Goal: Information Seeking & Learning: Learn about a topic

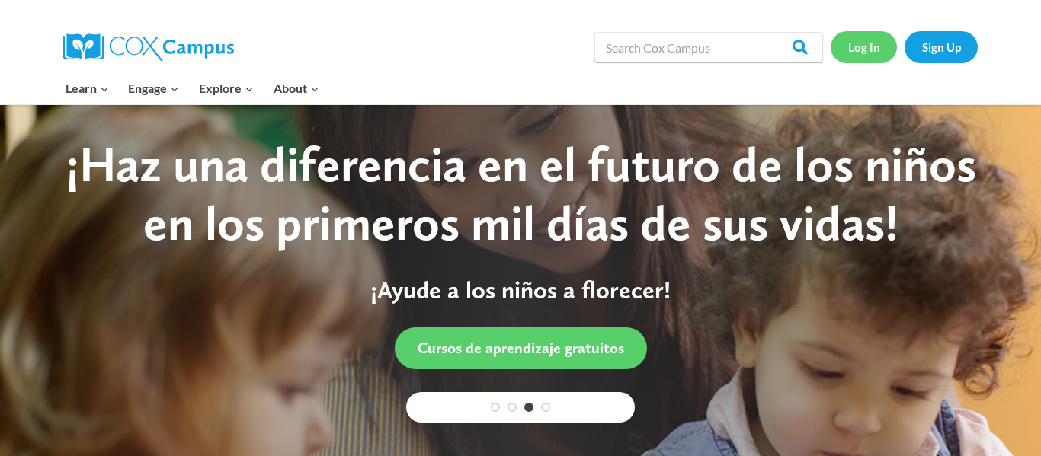
click at [864, 55] on link "Log In" at bounding box center [863, 46] width 66 height 31
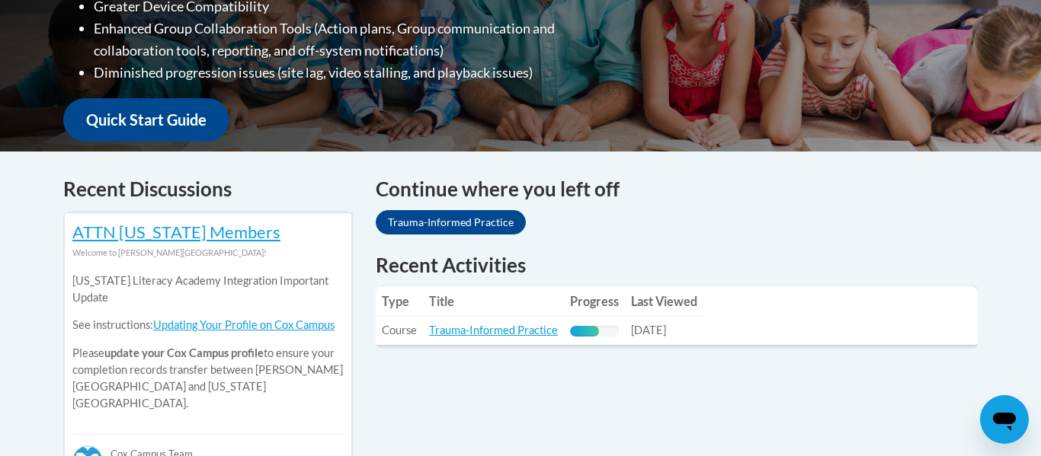
scroll to position [501, 0]
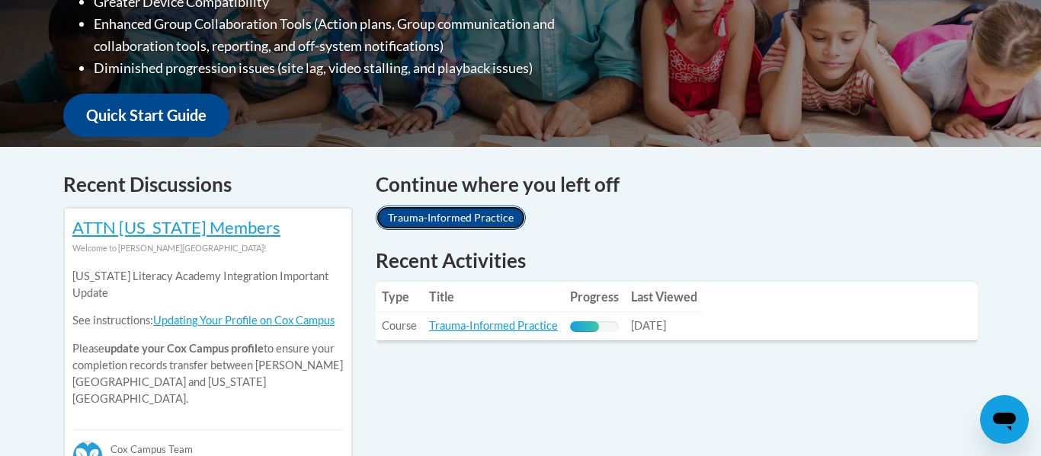
click at [450, 218] on link "Trauma-Informed Practice" at bounding box center [451, 218] width 150 height 24
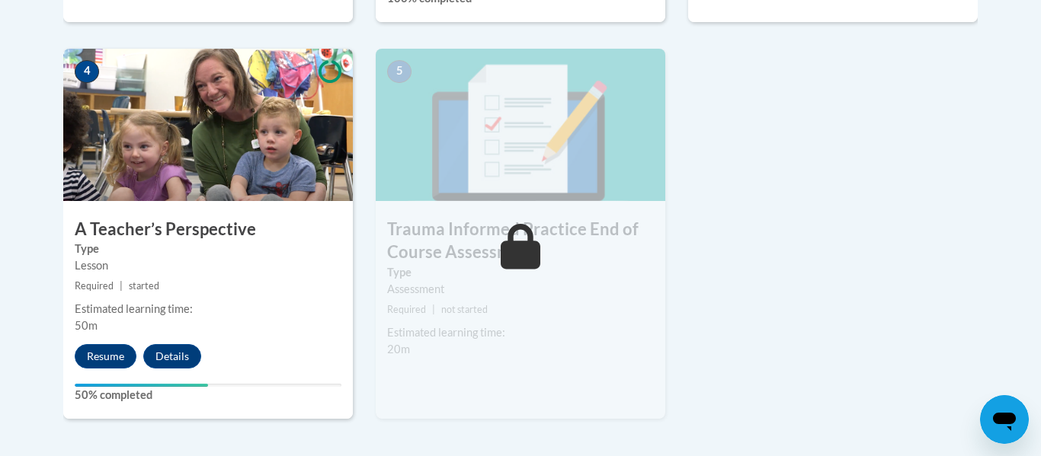
scroll to position [910, 0]
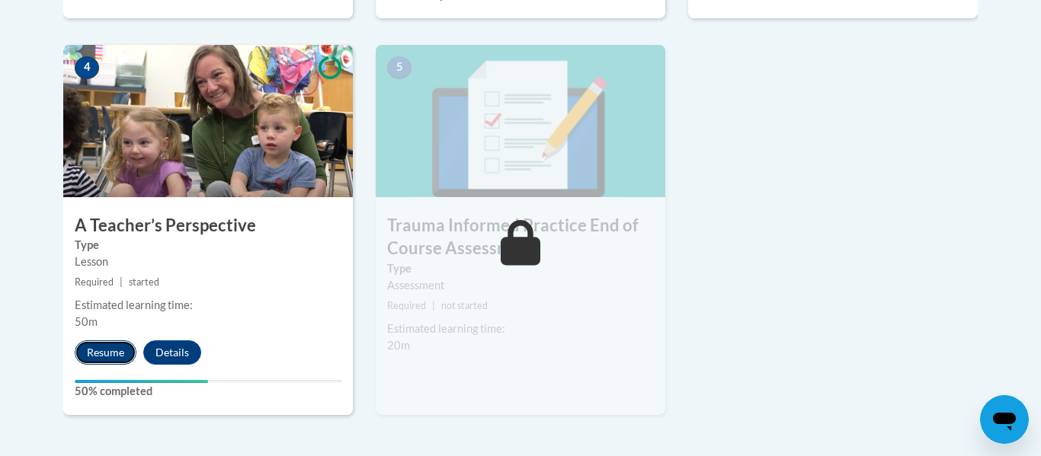
click at [97, 359] on button "Resume" at bounding box center [106, 353] width 62 height 24
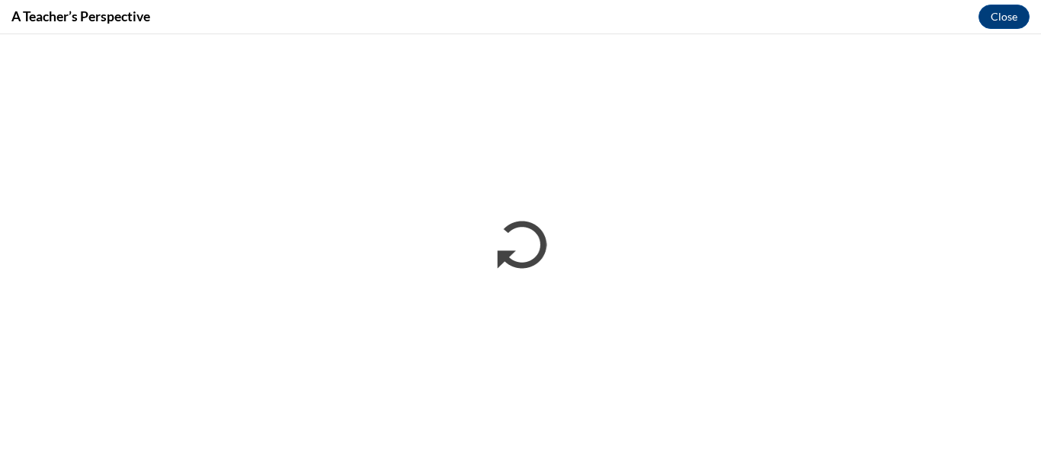
scroll to position [0, 0]
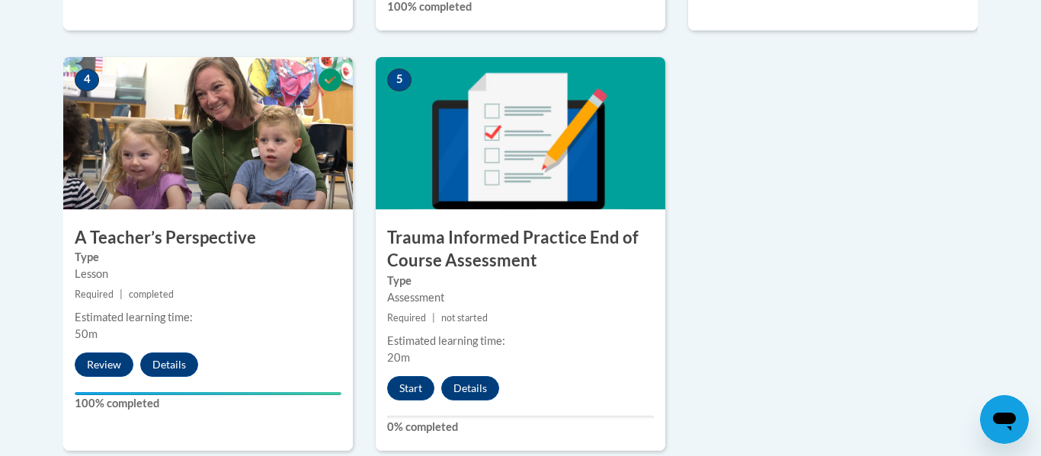
scroll to position [904, 0]
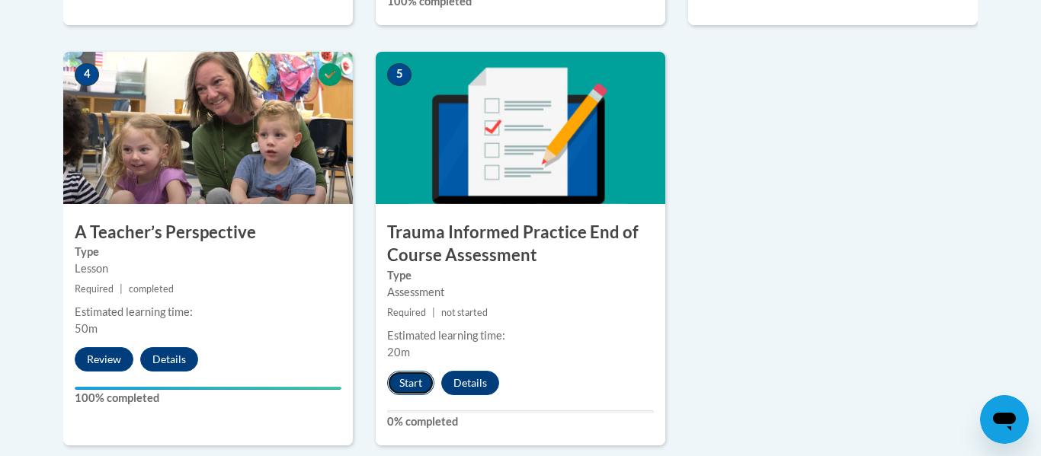
click at [408, 379] on button "Start" at bounding box center [410, 383] width 47 height 24
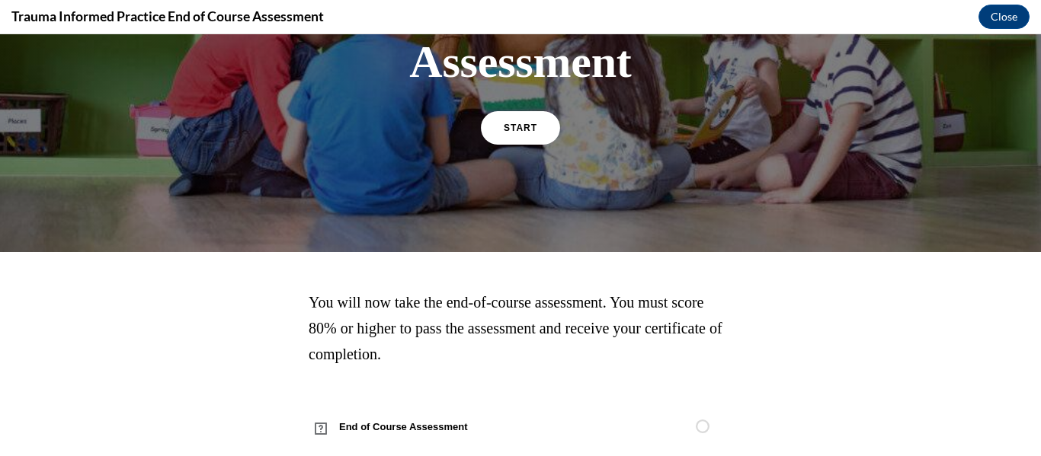
scroll to position [246, 0]
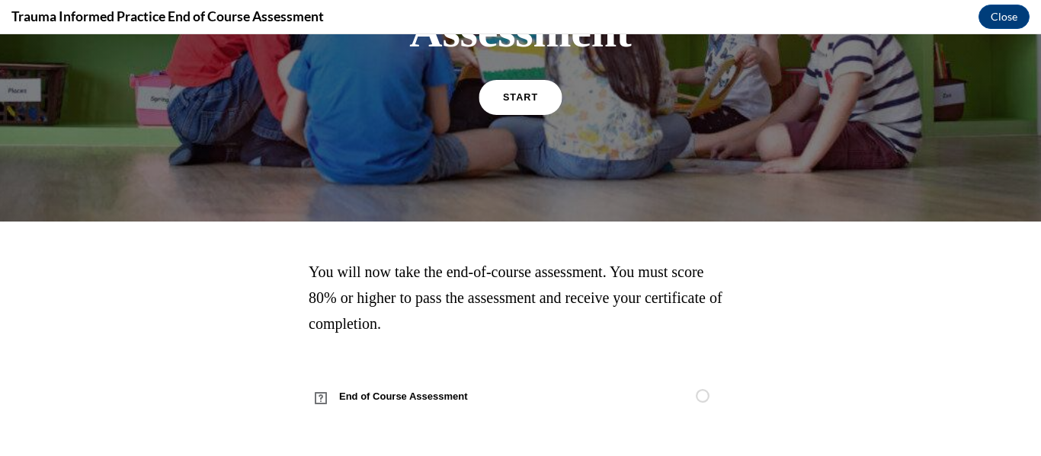
click at [523, 98] on span "START" at bounding box center [520, 97] width 35 height 11
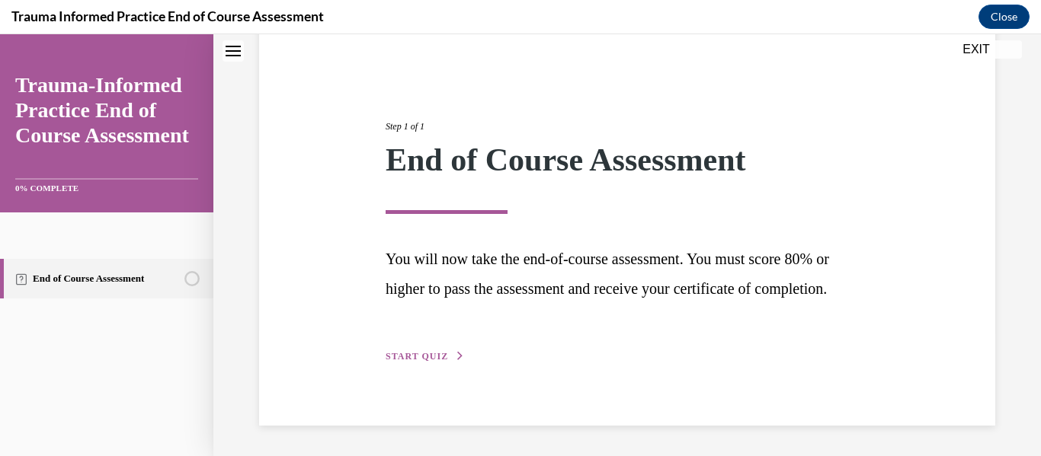
scroll to position [156, 0]
click at [459, 354] on icon "button" at bounding box center [460, 356] width 9 height 8
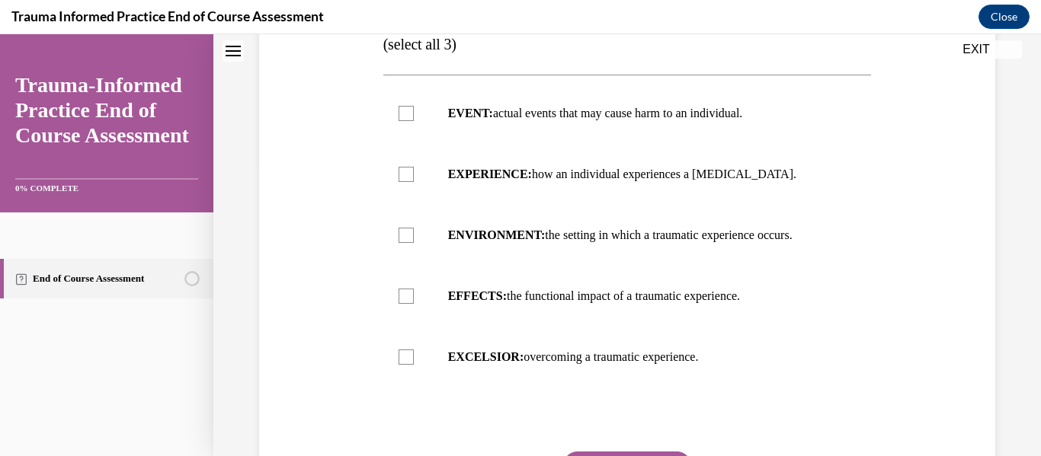
scroll to position [288, 0]
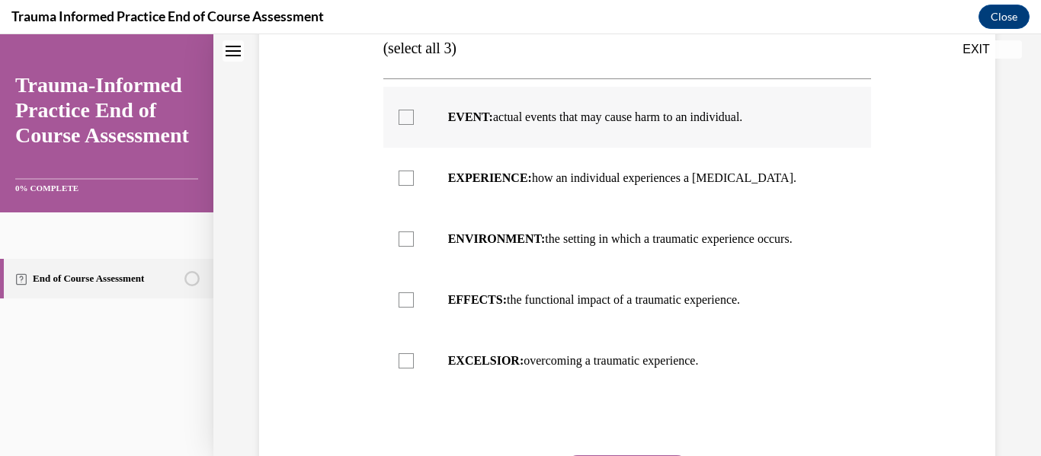
click at [408, 125] on div at bounding box center [405, 117] width 15 height 15
click at [408, 125] on input "EVENT: actual events that may cause harm to an individual." at bounding box center [405, 117] width 15 height 15
checkbox input "true"
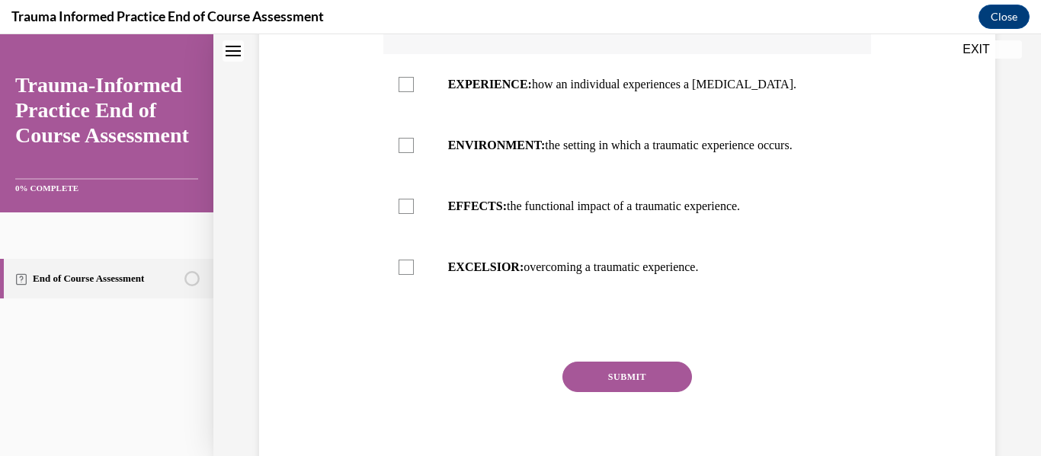
scroll to position [392, 0]
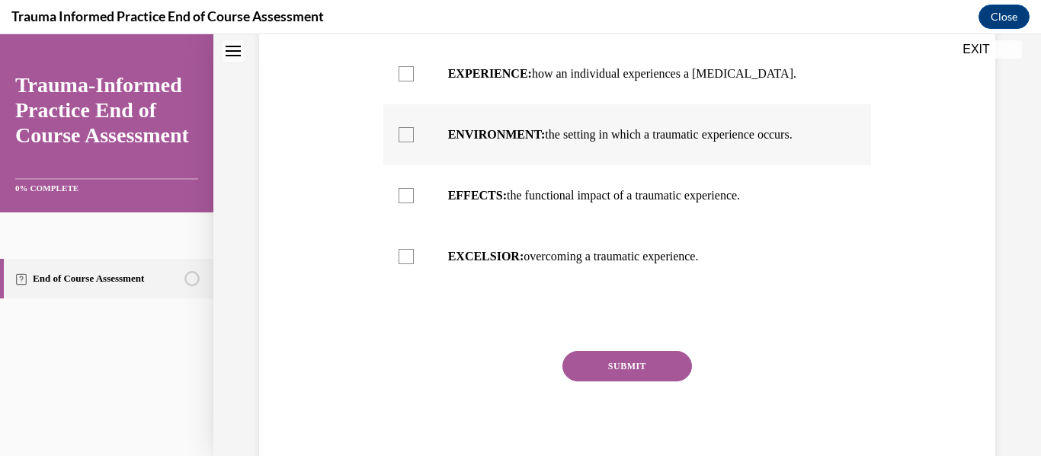
click at [406, 142] on div at bounding box center [405, 134] width 15 height 15
click at [406, 142] on input "ENVIRONMENT: the setting in which a traumatic experience occurs." at bounding box center [405, 134] width 15 height 15
checkbox input "true"
click at [404, 203] on div at bounding box center [405, 195] width 15 height 15
click at [404, 203] on input "EFFECTS: the functional impact of a traumatic experience." at bounding box center [405, 195] width 15 height 15
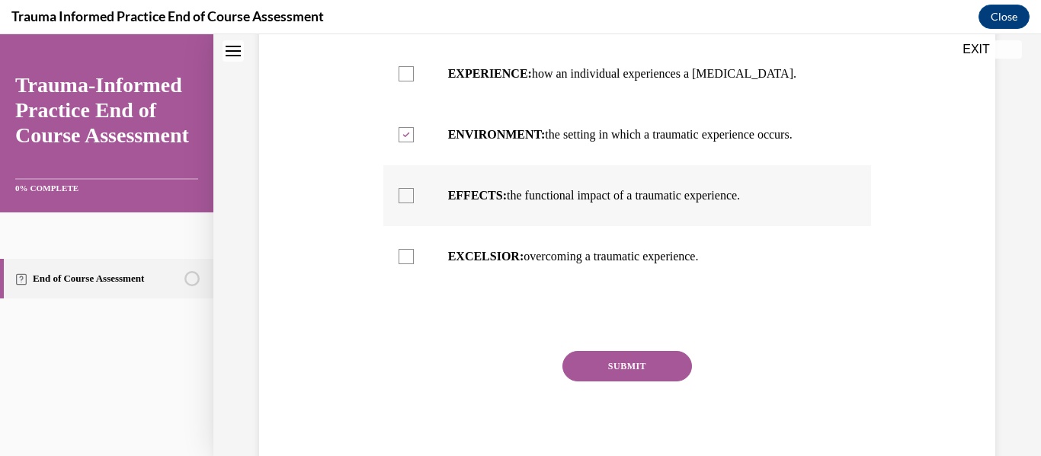
checkbox input "true"
click at [643, 382] on button "SUBMIT" at bounding box center [627, 366] width 130 height 30
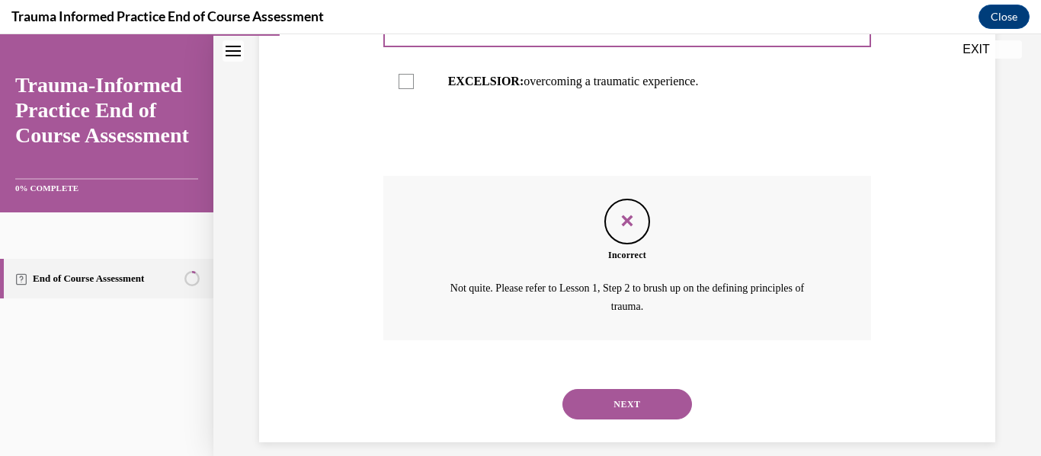
scroll to position [615, 0]
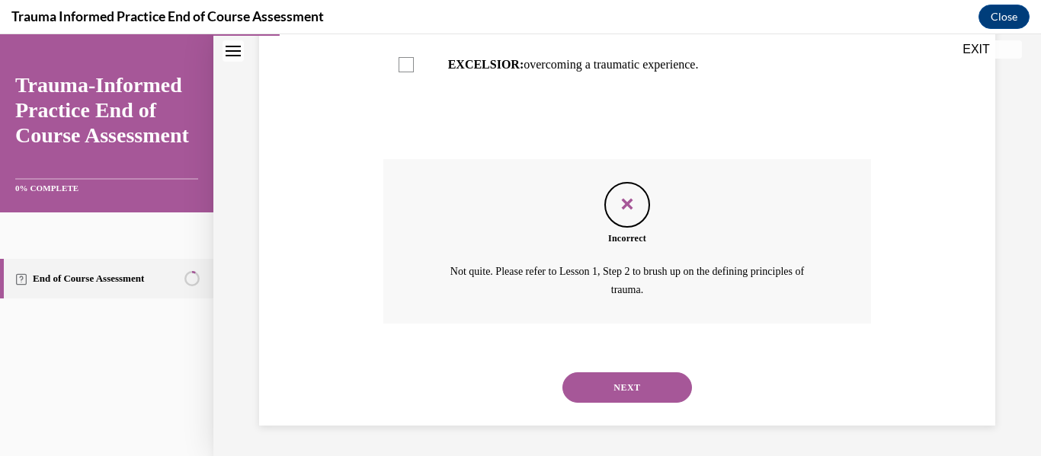
click at [623, 386] on button "NEXT" at bounding box center [627, 388] width 130 height 30
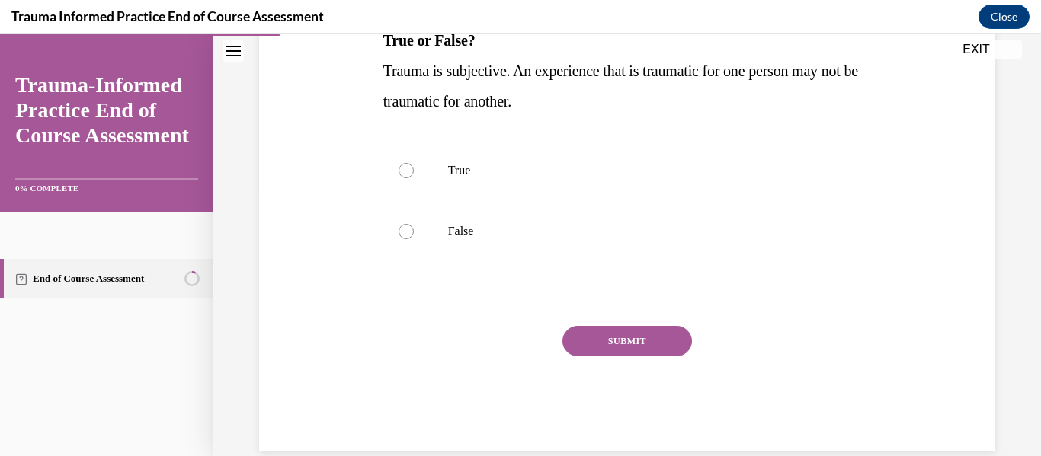
scroll to position [270, 0]
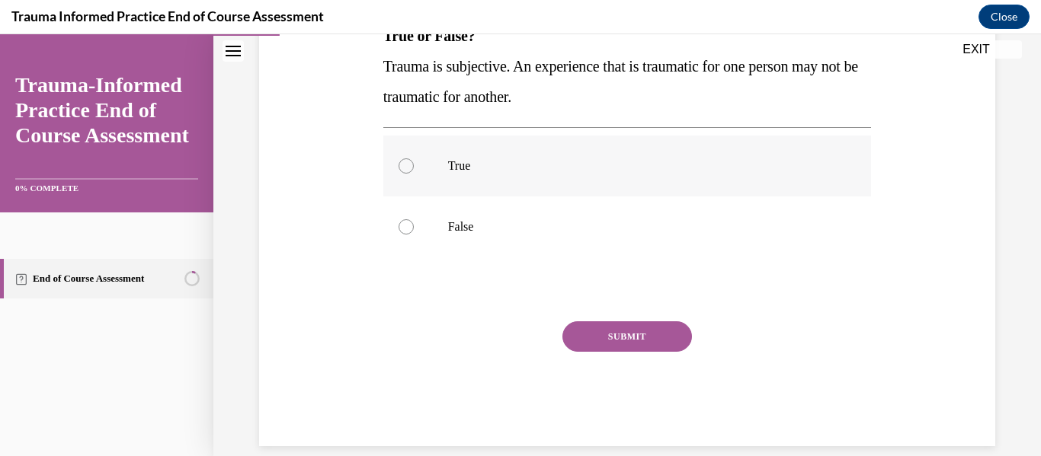
click at [404, 165] on div at bounding box center [405, 165] width 15 height 15
click at [404, 165] on input "True" at bounding box center [405, 165] width 15 height 15
radio input "true"
click at [613, 331] on button "SUBMIT" at bounding box center [627, 337] width 130 height 30
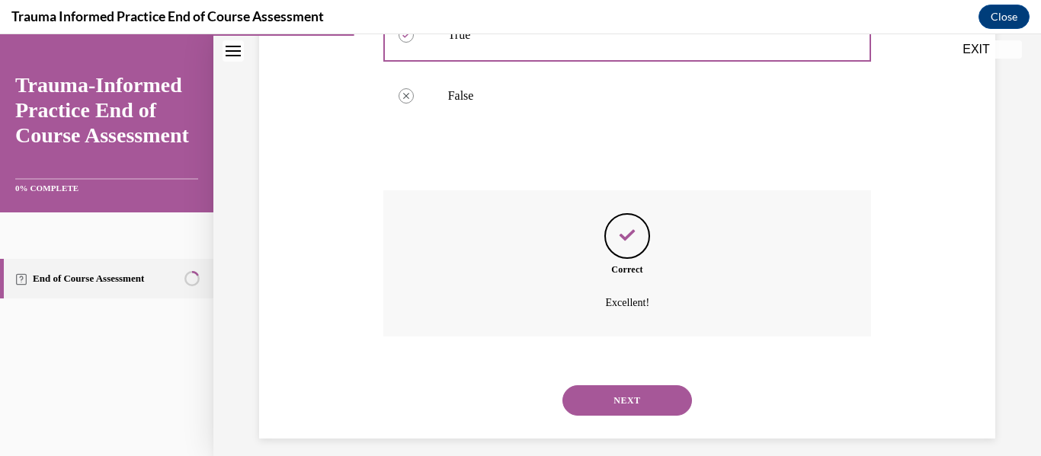
scroll to position [414, 0]
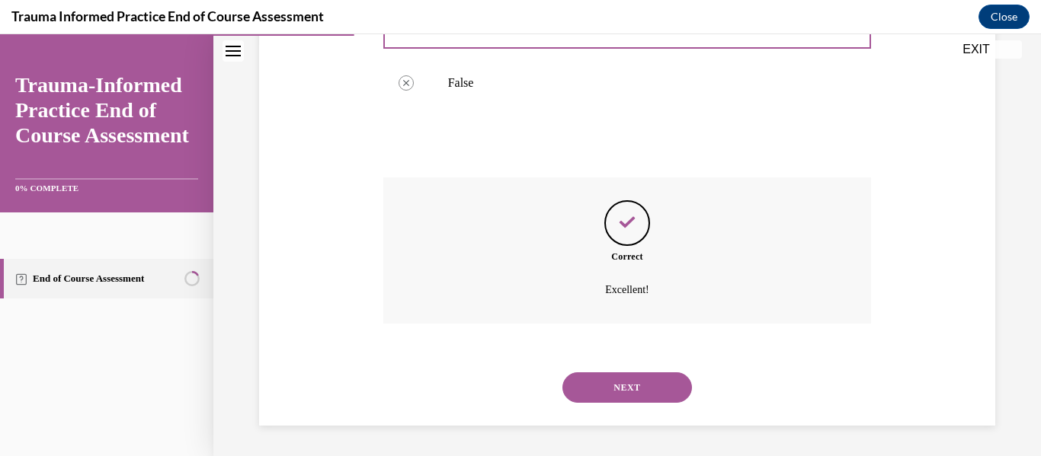
click at [610, 389] on button "NEXT" at bounding box center [627, 388] width 130 height 30
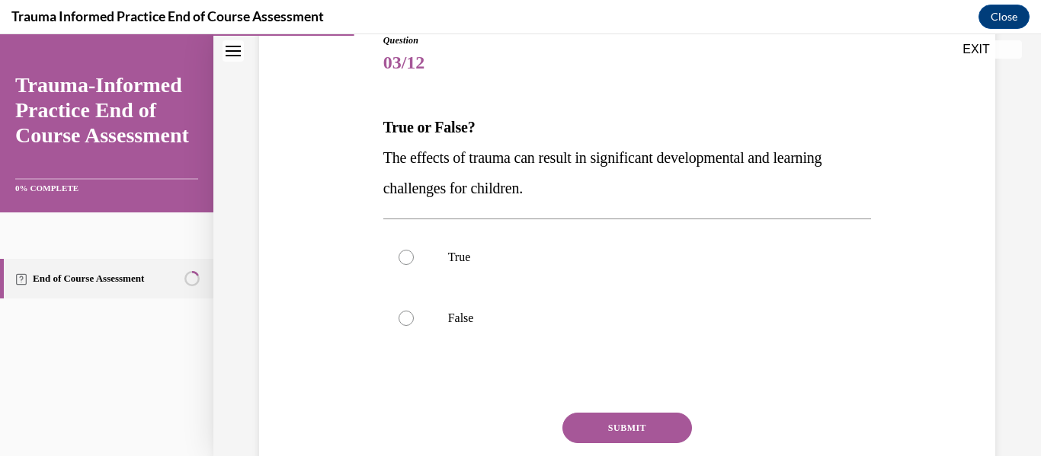
scroll to position [185, 0]
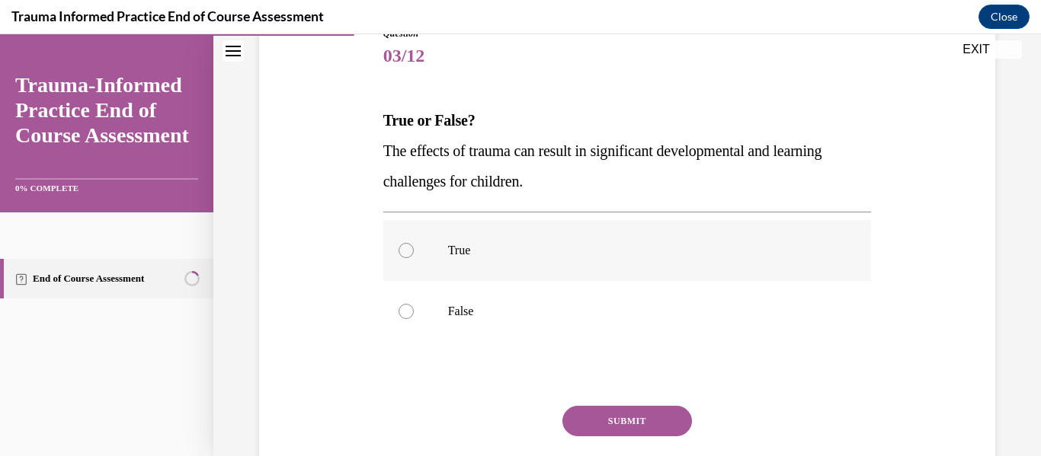
click at [410, 247] on div at bounding box center [405, 250] width 15 height 15
click at [410, 247] on input "True" at bounding box center [405, 250] width 15 height 15
radio input "true"
click at [616, 429] on button "SUBMIT" at bounding box center [627, 421] width 130 height 30
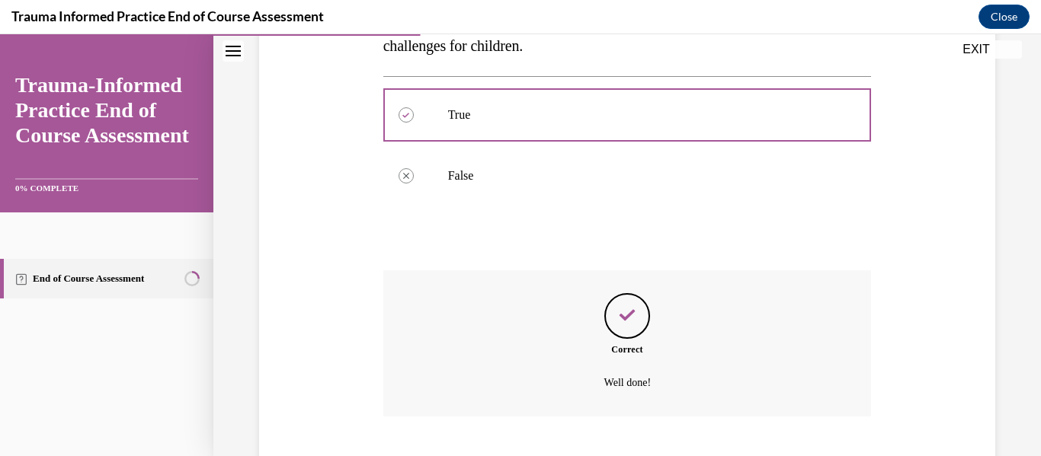
scroll to position [414, 0]
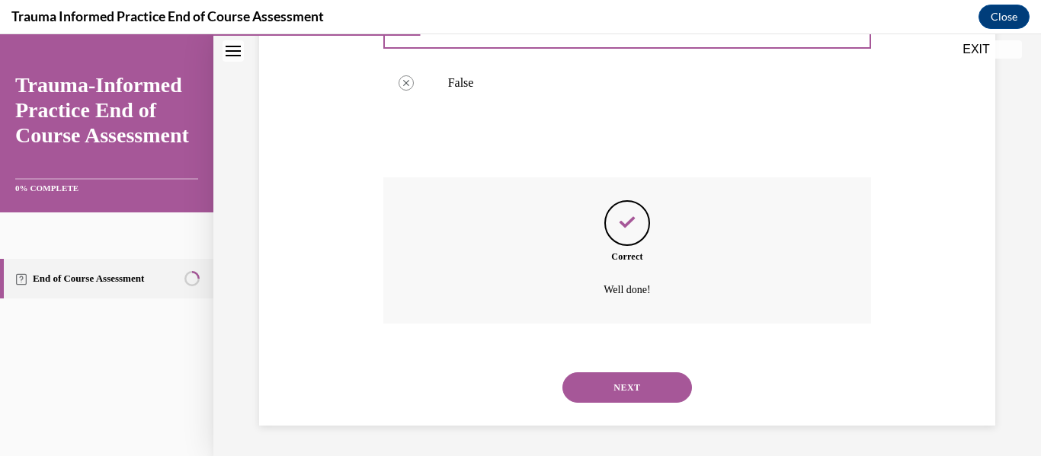
click at [635, 386] on button "NEXT" at bounding box center [627, 388] width 130 height 30
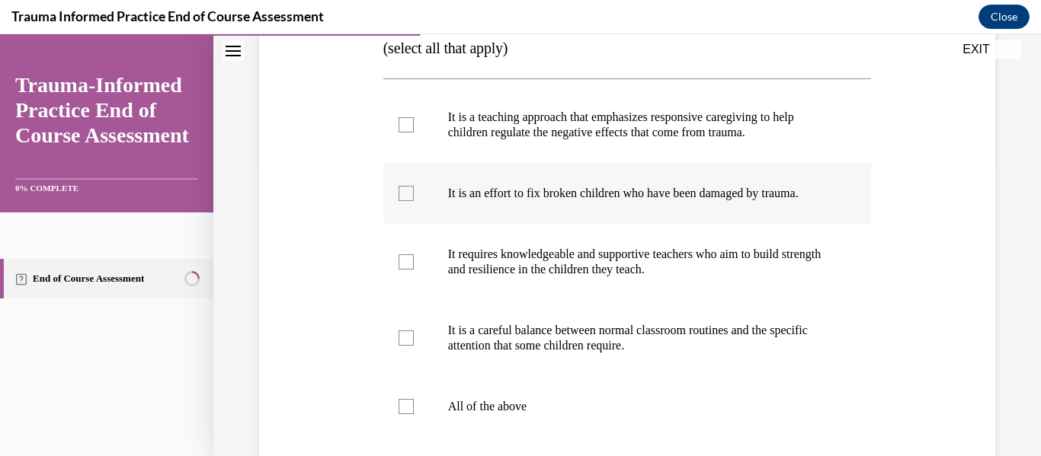
scroll to position [303, 0]
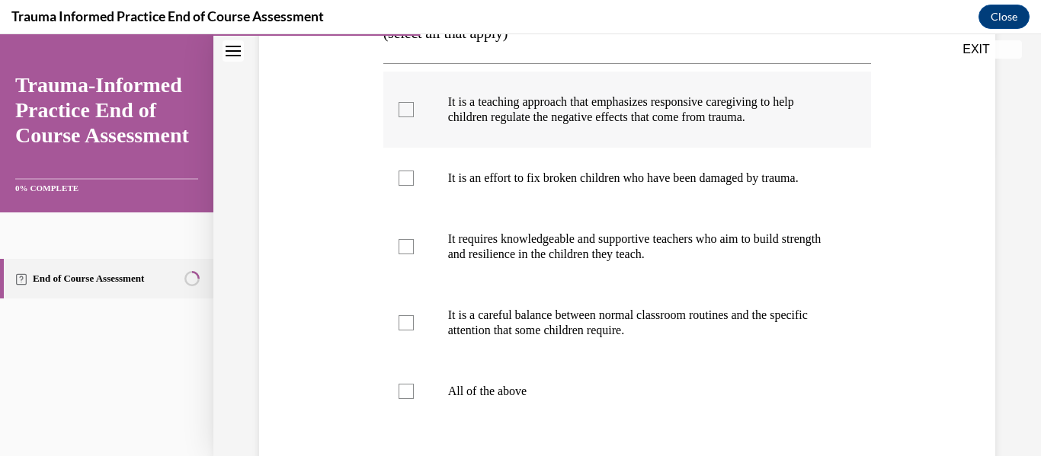
click at [400, 117] on div at bounding box center [405, 109] width 15 height 15
click at [400, 117] on input "It is a teaching approach that emphasizes responsive caregiving to help childre…" at bounding box center [405, 109] width 15 height 15
checkbox input "true"
click at [408, 254] on div at bounding box center [405, 246] width 15 height 15
click at [408, 254] on input "It requires knowledgeable and supportive teachers who aim to build strength and…" at bounding box center [405, 246] width 15 height 15
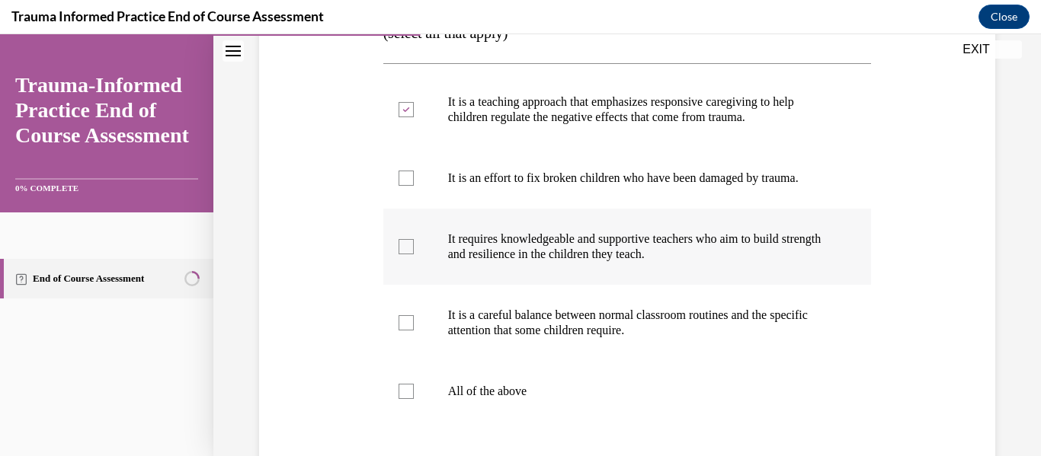
checkbox input "true"
click at [411, 344] on label "It is a careful balance between normal classroom routines and the specific atte…" at bounding box center [627, 323] width 488 height 76
click at [411, 331] on input "It is a careful balance between normal classroom routines and the specific atte…" at bounding box center [405, 322] width 15 height 15
checkbox input "true"
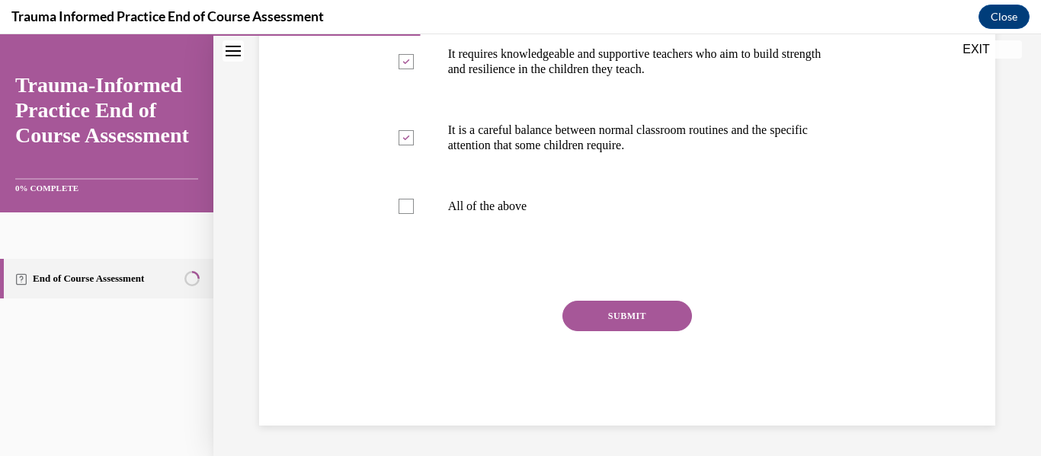
click at [639, 331] on button "SUBMIT" at bounding box center [627, 316] width 130 height 30
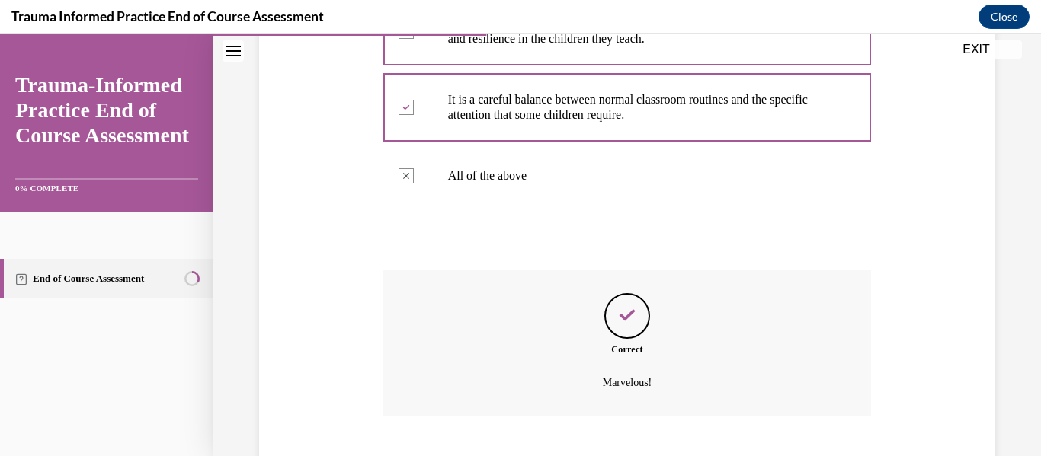
scroll to position [642, 0]
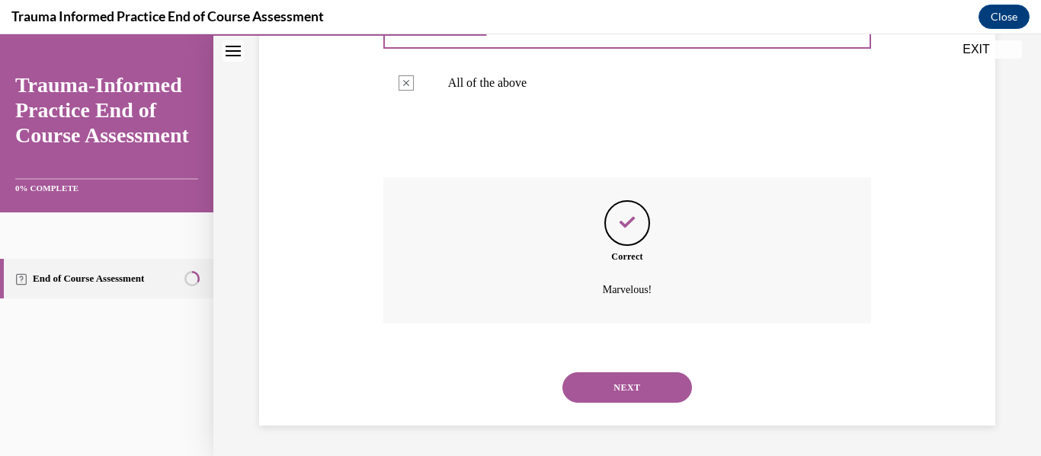
click at [632, 386] on button "NEXT" at bounding box center [627, 388] width 130 height 30
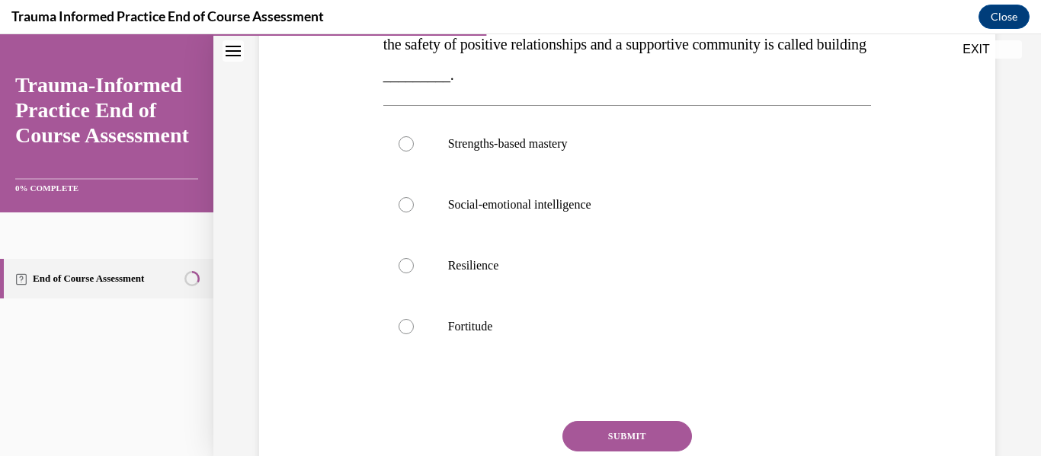
scroll to position [293, 0]
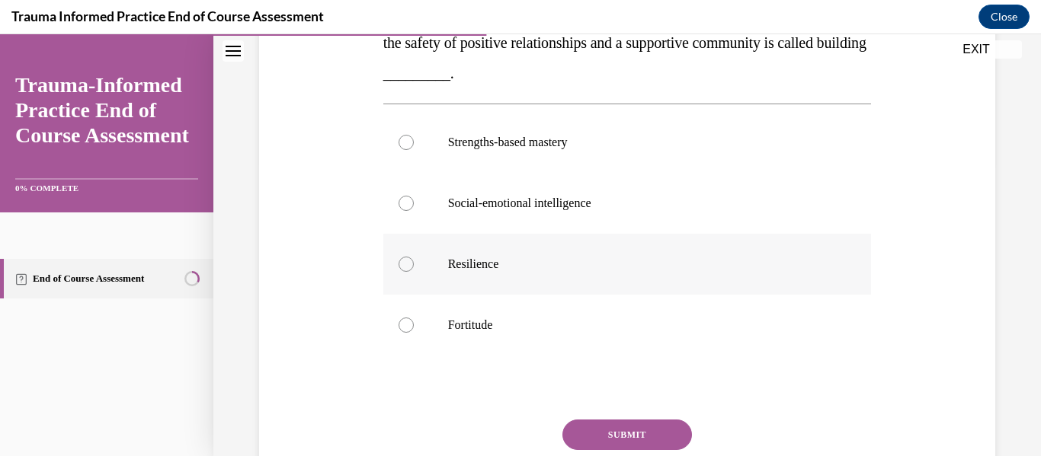
click at [411, 268] on div at bounding box center [405, 264] width 15 height 15
click at [411, 268] on input "Resilience" at bounding box center [405, 264] width 15 height 15
radio input "true"
click at [623, 427] on button "SUBMIT" at bounding box center [627, 435] width 130 height 30
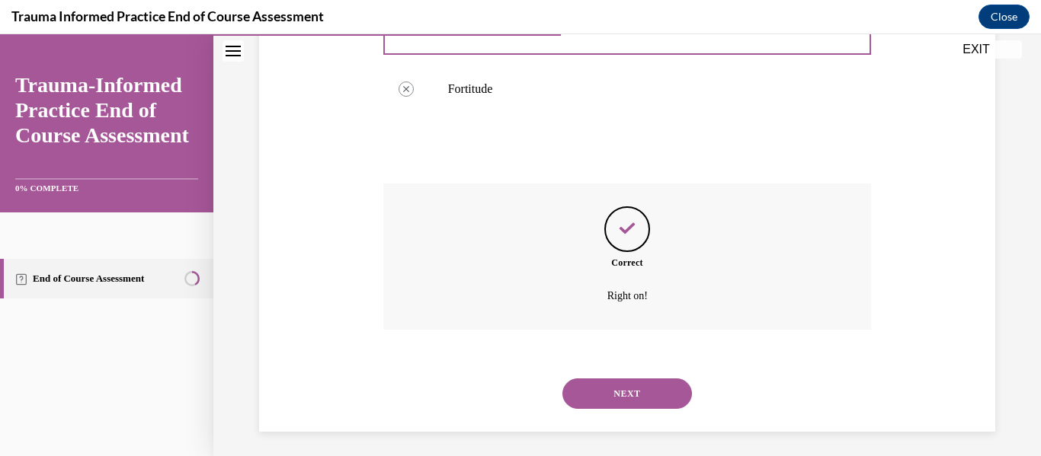
scroll to position [536, 0]
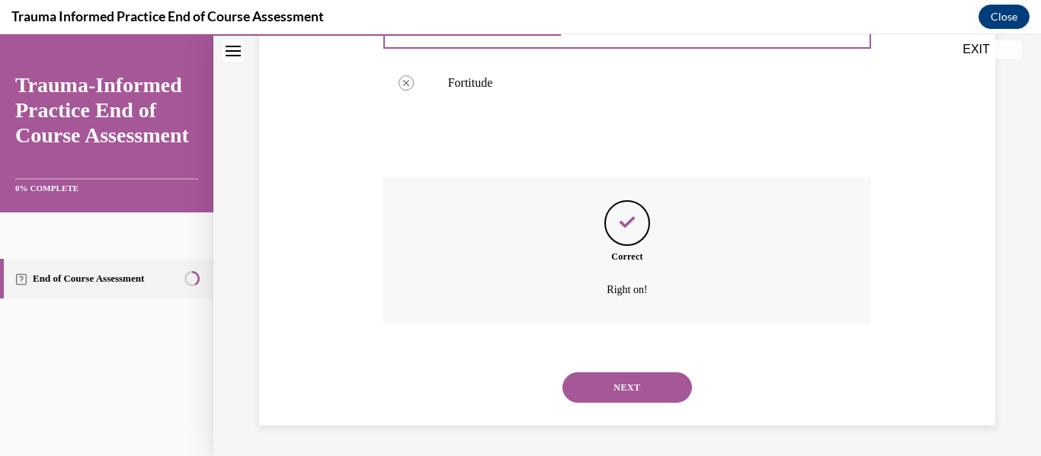
click at [638, 395] on button "NEXT" at bounding box center [627, 388] width 130 height 30
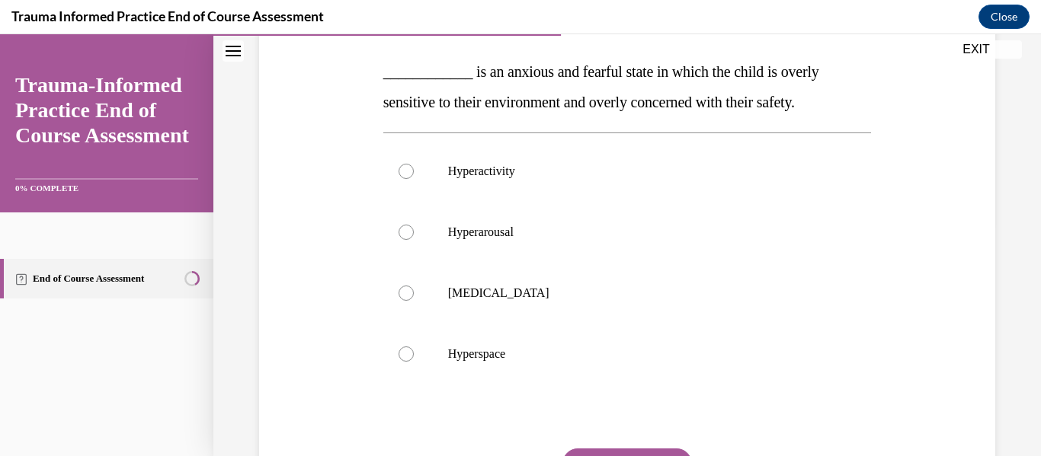
scroll to position [242, 0]
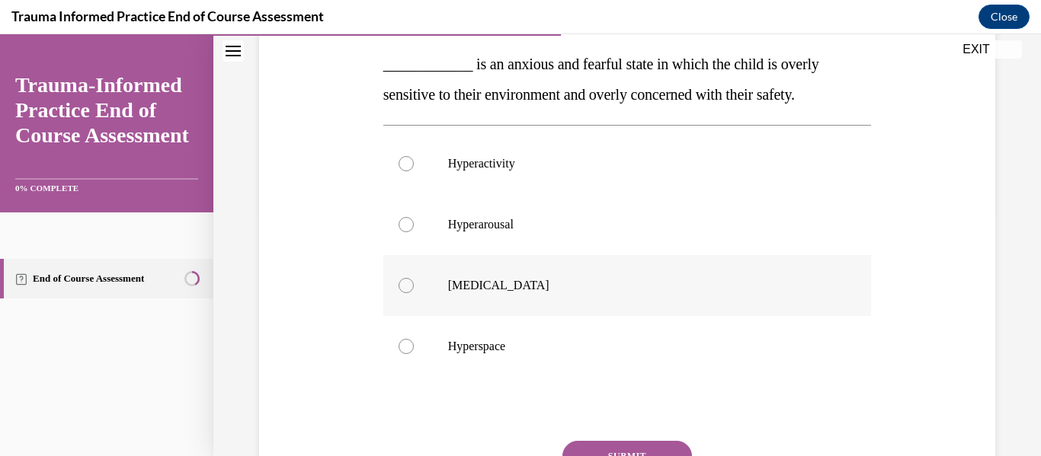
click at [408, 286] on div at bounding box center [405, 285] width 15 height 15
click at [408, 286] on input "Hyperhidrosis" at bounding box center [405, 285] width 15 height 15
radio input "true"
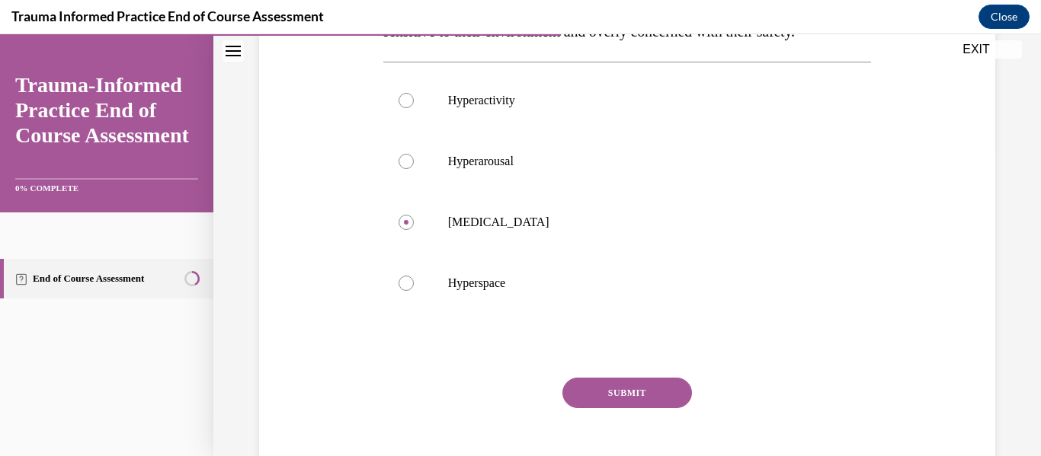
scroll to position [306, 0]
click at [595, 393] on button "SUBMIT" at bounding box center [627, 392] width 130 height 30
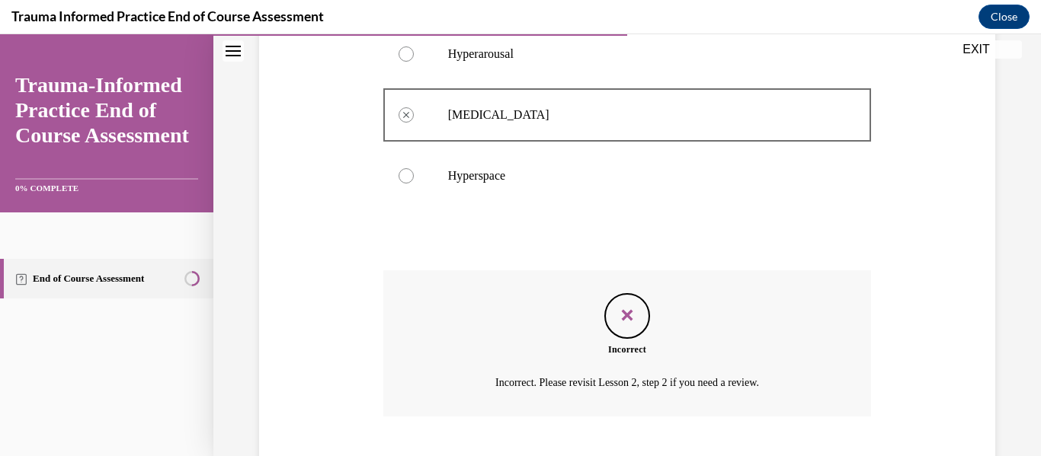
scroll to position [505, 0]
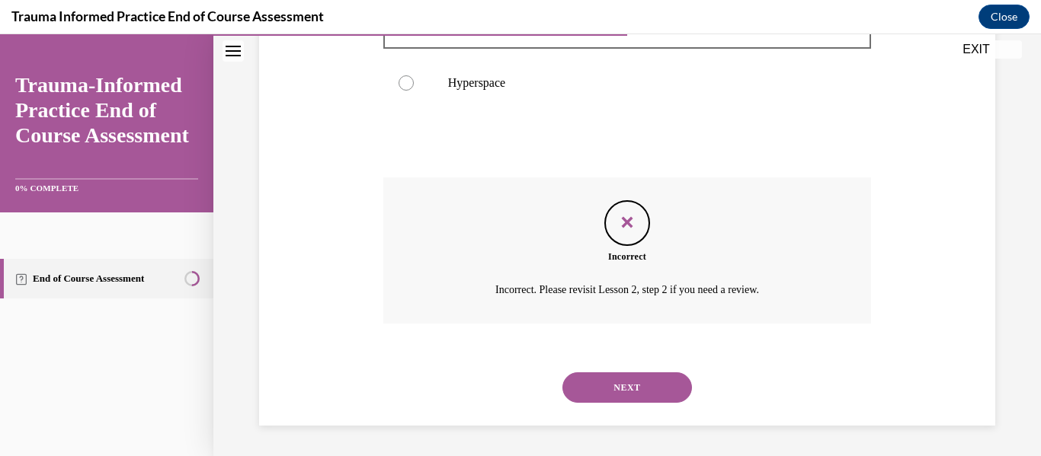
click at [630, 382] on button "NEXT" at bounding box center [627, 388] width 130 height 30
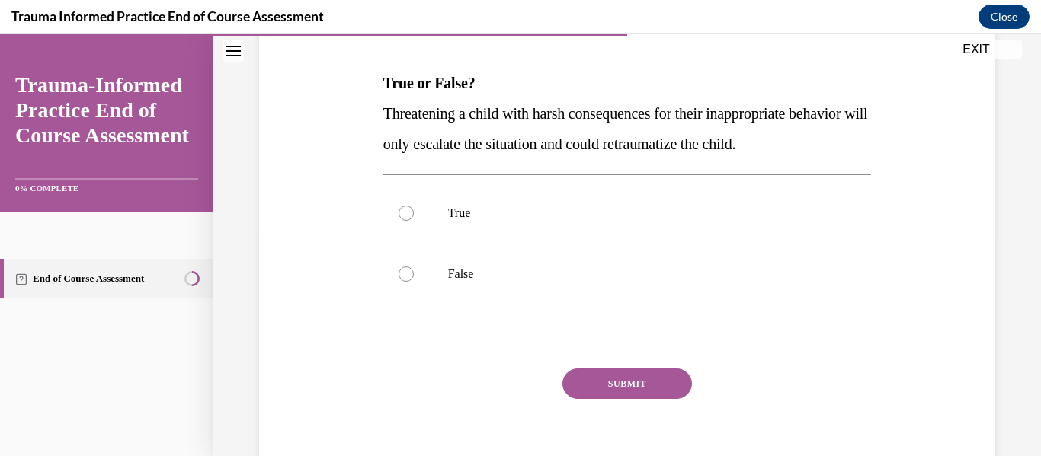
scroll to position [229, 0]
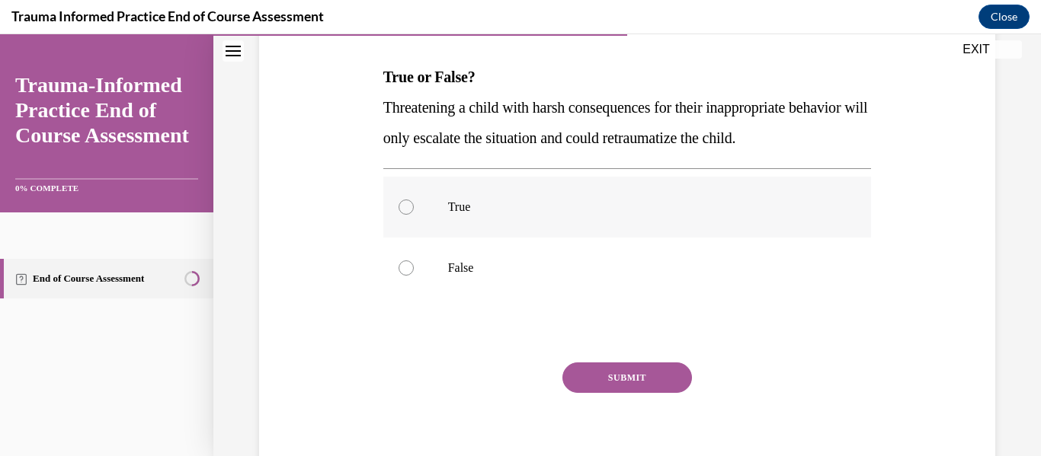
click at [408, 205] on div at bounding box center [405, 207] width 15 height 15
click at [408, 205] on input "True" at bounding box center [405, 207] width 15 height 15
radio input "true"
click at [634, 379] on button "SUBMIT" at bounding box center [627, 378] width 130 height 30
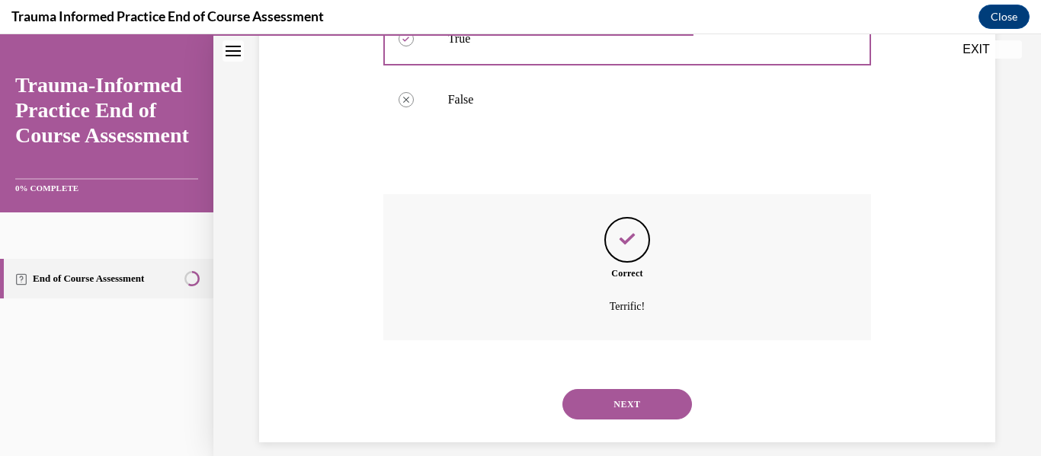
scroll to position [414, 0]
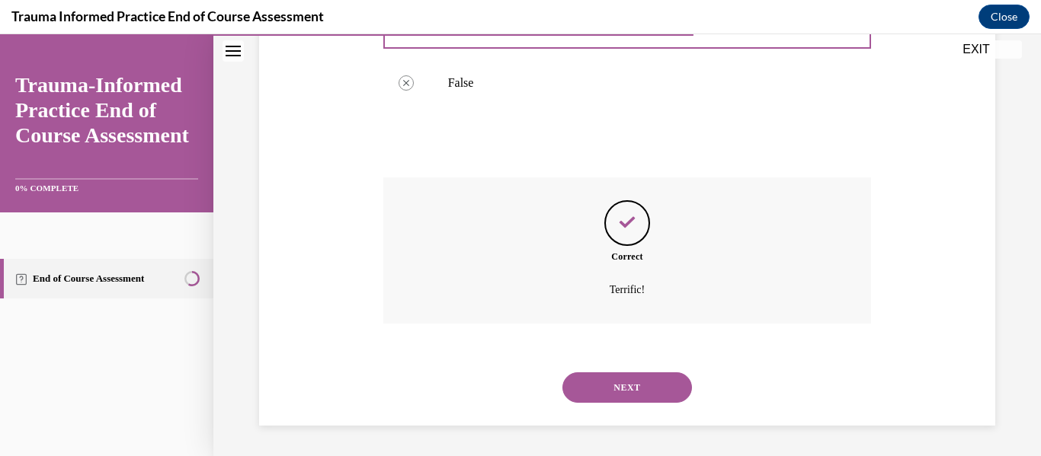
click at [616, 392] on button "NEXT" at bounding box center [627, 388] width 130 height 30
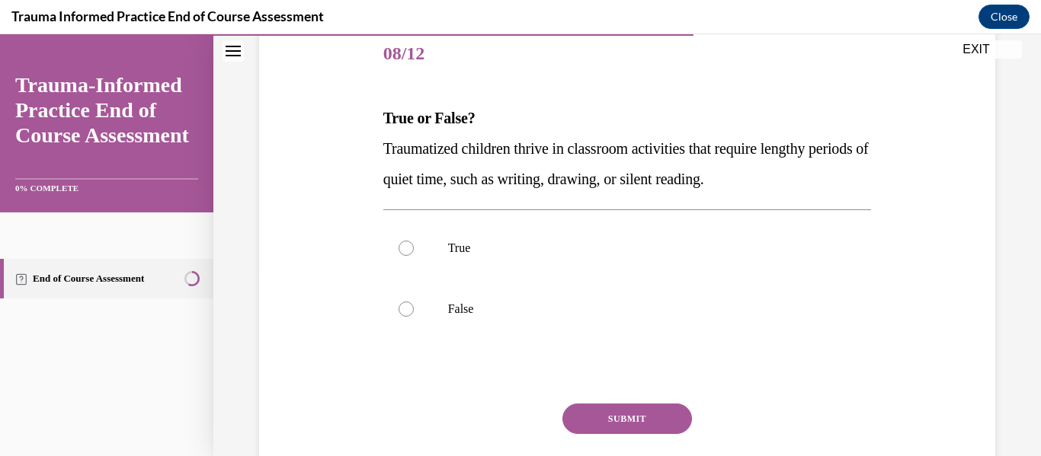
scroll to position [192, 0]
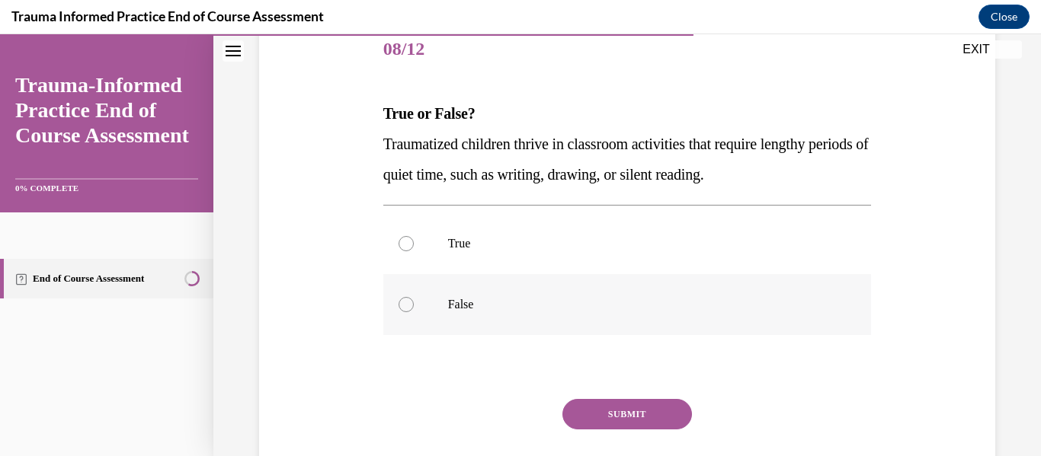
click at [411, 304] on div at bounding box center [405, 304] width 15 height 15
click at [411, 304] on input "False" at bounding box center [405, 304] width 15 height 15
radio input "true"
click at [609, 411] on button "SUBMIT" at bounding box center [627, 414] width 130 height 30
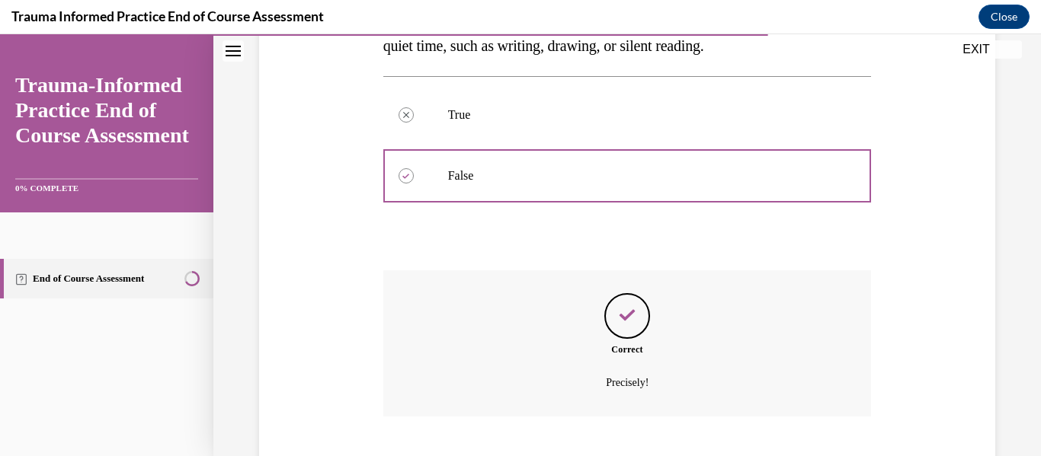
scroll to position [414, 0]
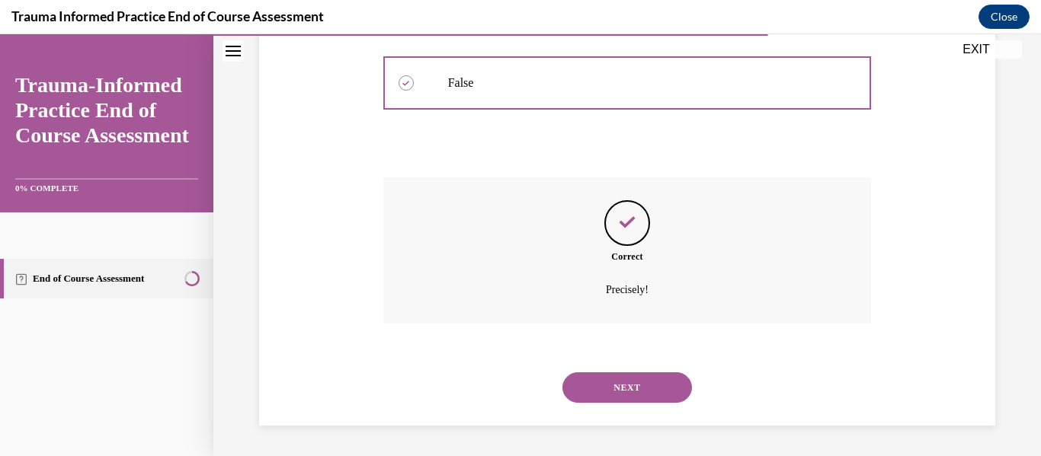
click at [622, 389] on button "NEXT" at bounding box center [627, 388] width 130 height 30
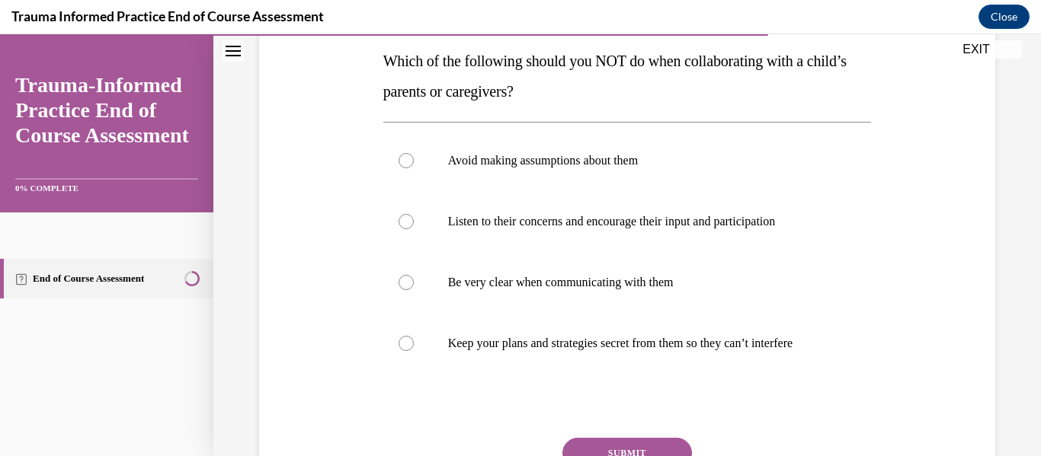
scroll to position [249, 0]
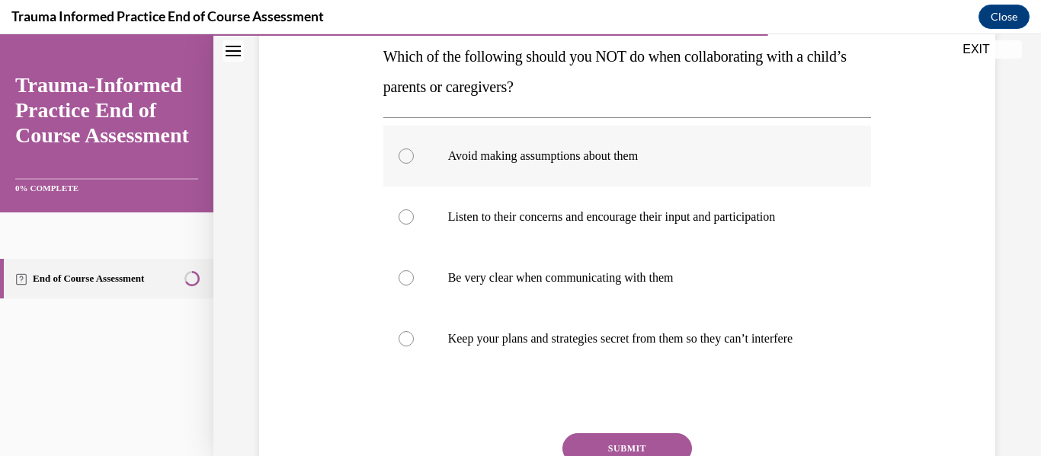
click at [411, 154] on div at bounding box center [405, 156] width 15 height 15
click at [411, 154] on input "Avoid making assumptions about them" at bounding box center [405, 156] width 15 height 15
radio input "true"
click at [407, 329] on label "Keep your plans and strategies secret from them so they can’t interfere" at bounding box center [627, 339] width 488 height 61
click at [407, 331] on input "Keep your plans and strategies secret from them so they can’t interfere" at bounding box center [405, 338] width 15 height 15
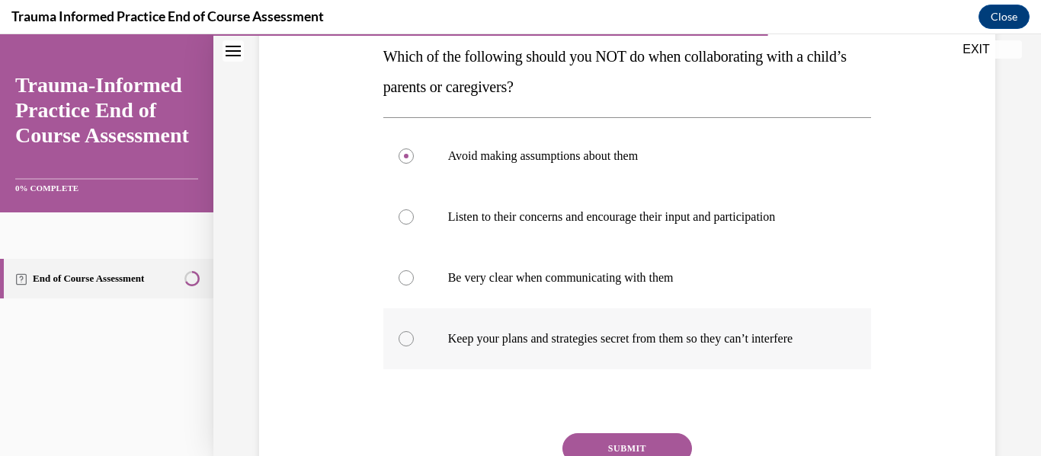
radio input "true"
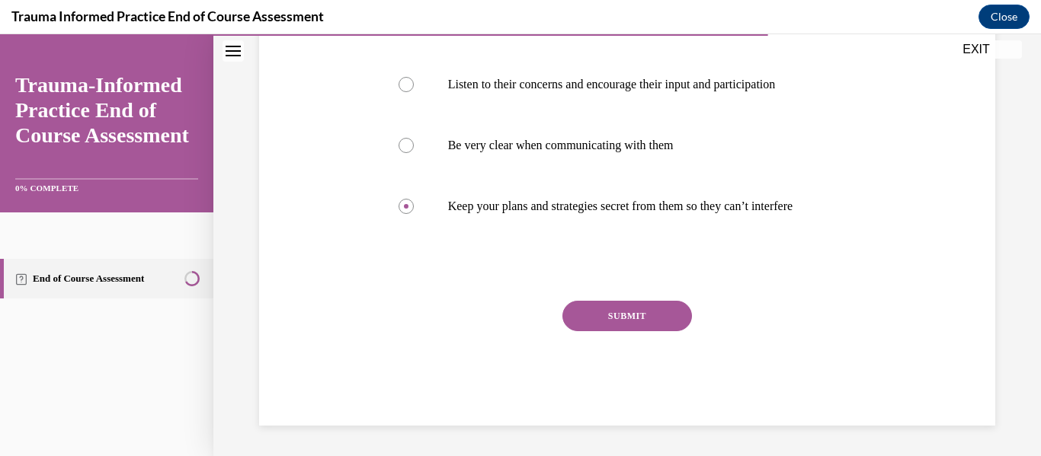
click at [652, 323] on button "SUBMIT" at bounding box center [627, 316] width 130 height 30
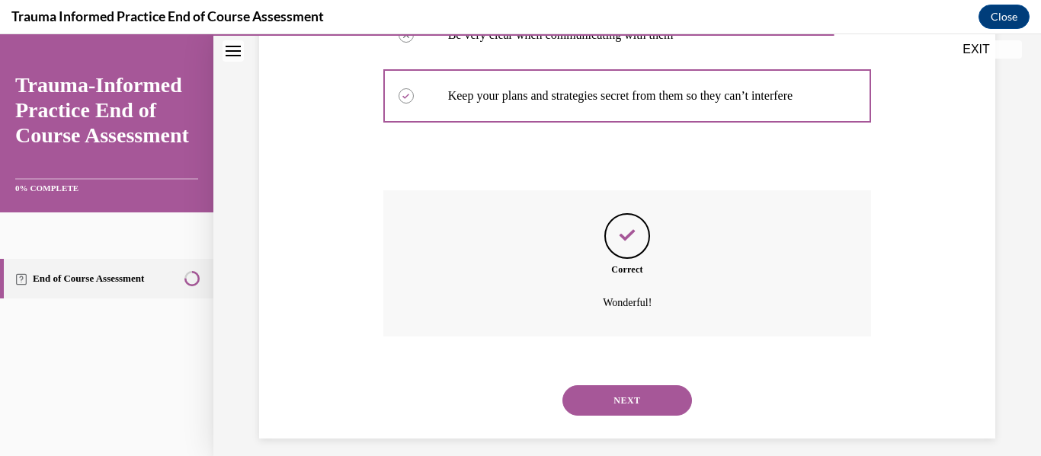
scroll to position [505, 0]
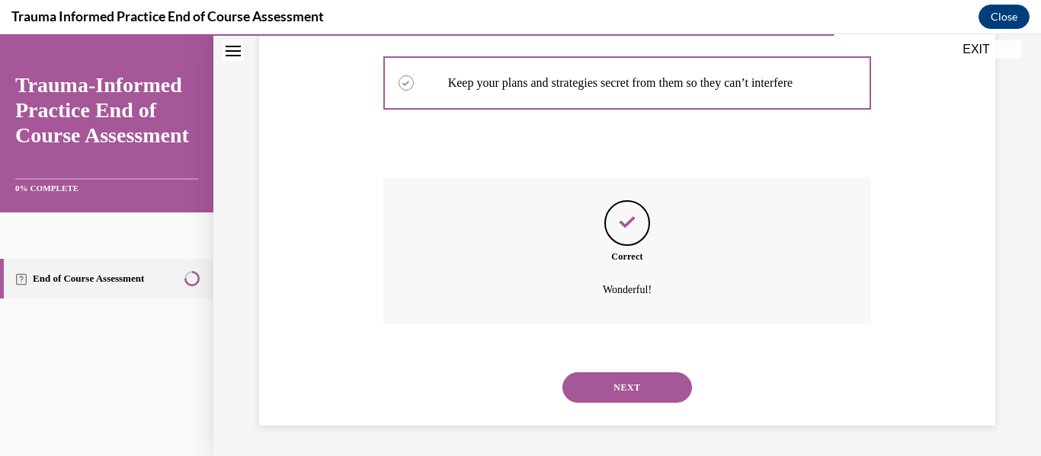
click at [645, 394] on button "NEXT" at bounding box center [627, 388] width 130 height 30
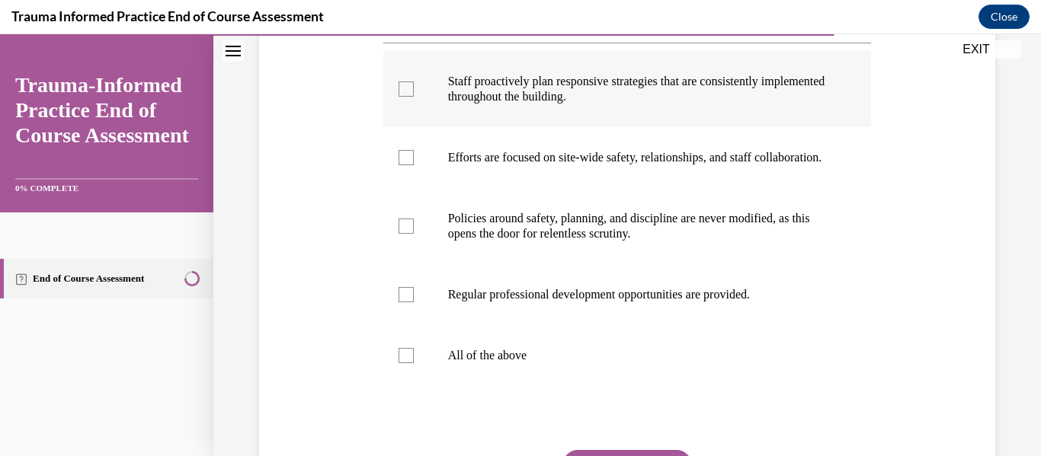
scroll to position [325, 0]
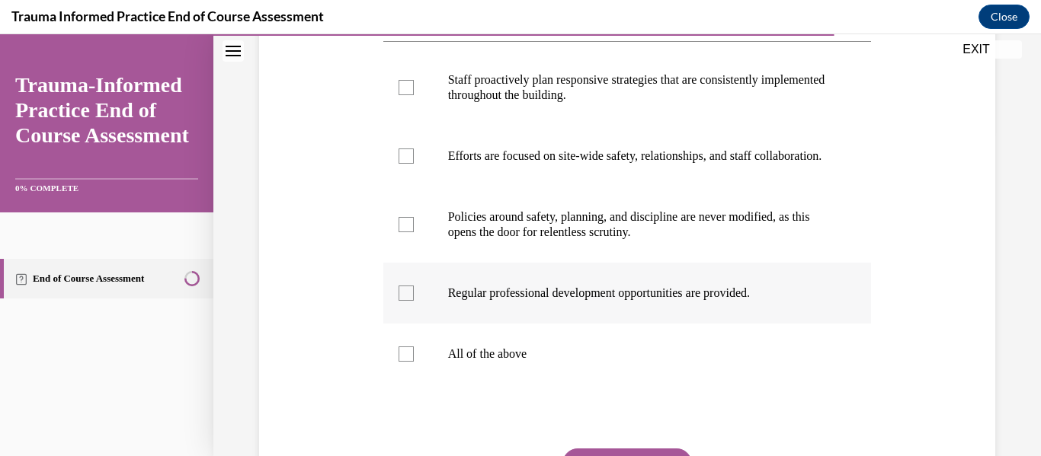
click at [407, 301] on div at bounding box center [405, 293] width 15 height 15
click at [407, 301] on input "Regular professional development opportunities are provided." at bounding box center [405, 293] width 15 height 15
checkbox input "true"
click at [411, 164] on div at bounding box center [405, 156] width 15 height 15
click at [411, 164] on input "Efforts are focused on site-wide safety, relationships, and staff collaboration." at bounding box center [405, 156] width 15 height 15
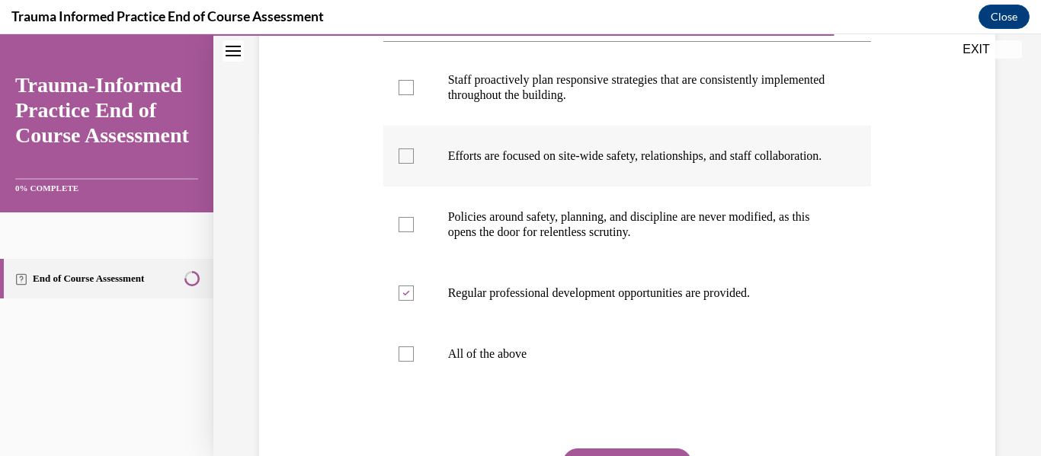
checkbox input "true"
click at [404, 88] on div at bounding box center [405, 87] width 15 height 15
click at [404, 88] on input "Staff proactively plan responsive strategies that are consistently implemented …" at bounding box center [405, 87] width 15 height 15
checkbox input "true"
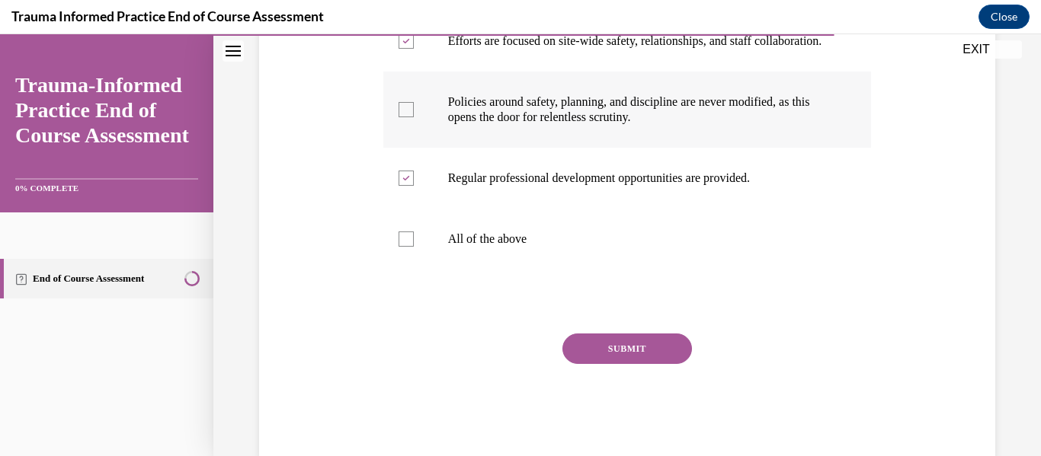
scroll to position [444, 0]
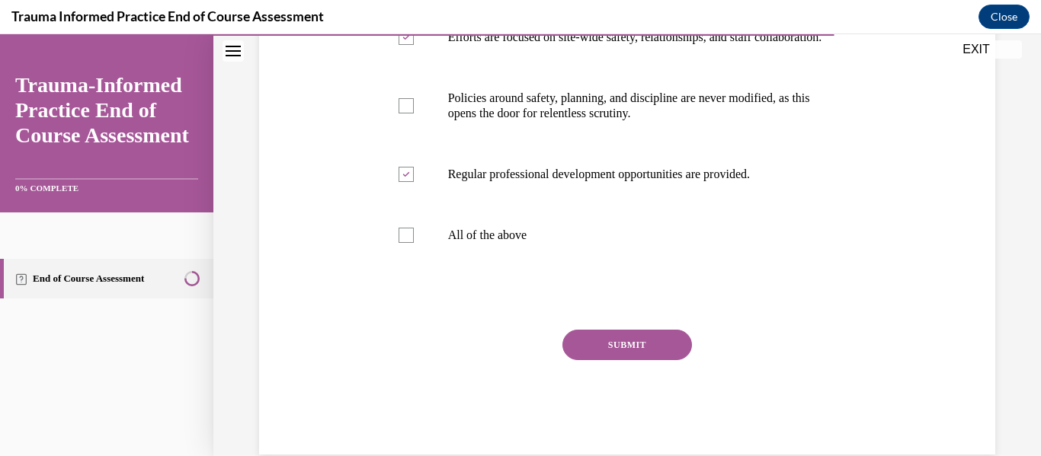
click at [636, 354] on button "SUBMIT" at bounding box center [627, 345] width 130 height 30
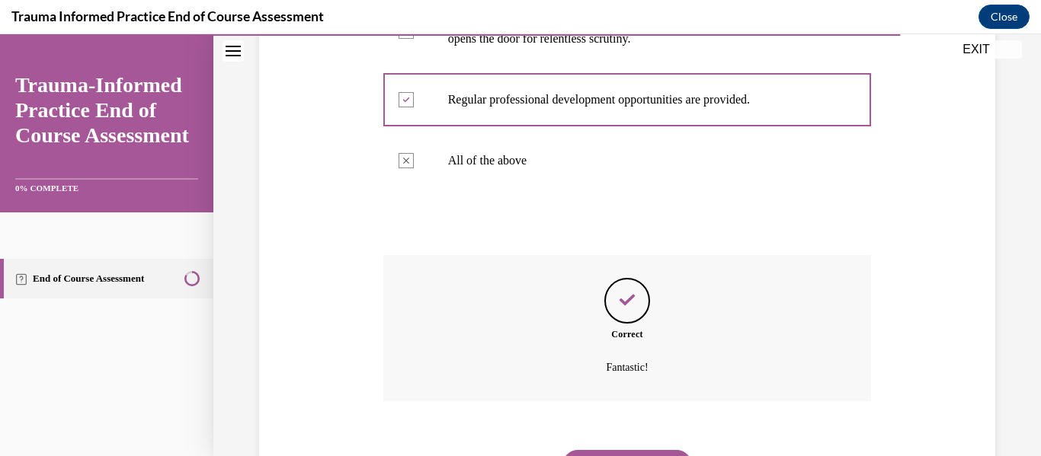
scroll to position [612, 0]
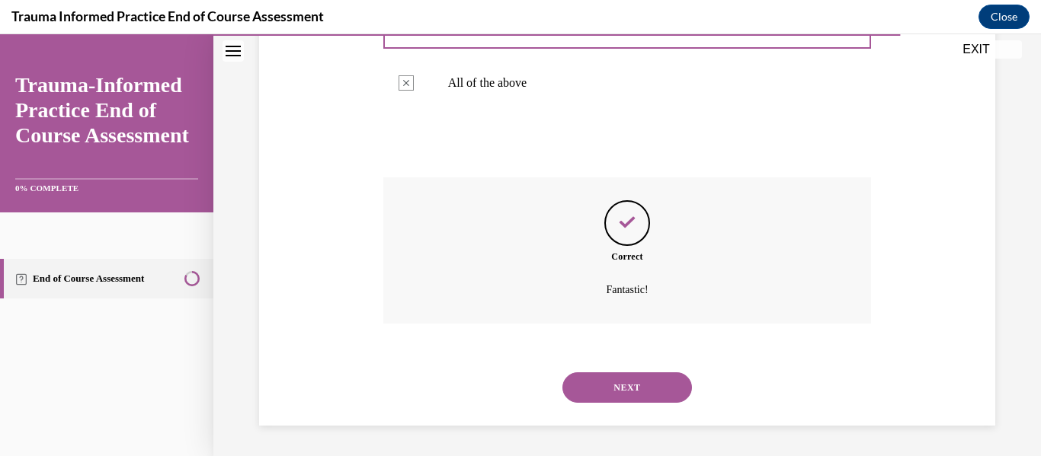
click at [615, 389] on button "NEXT" at bounding box center [627, 388] width 130 height 30
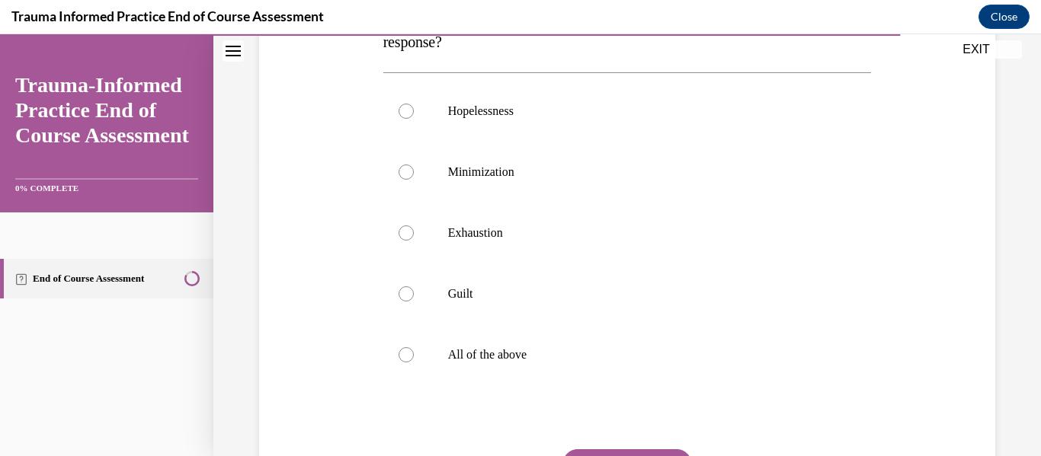
scroll to position [305, 0]
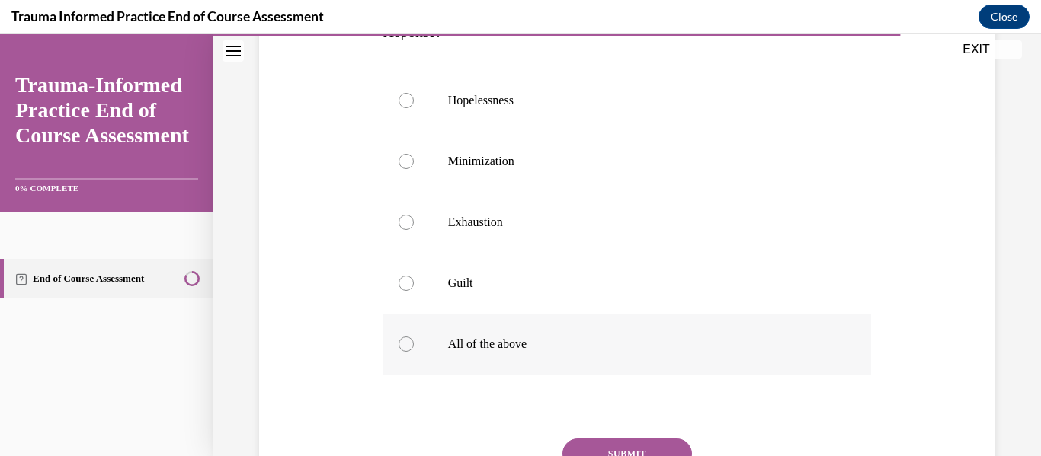
click at [403, 340] on div at bounding box center [405, 344] width 15 height 15
click at [403, 340] on input "All of the above" at bounding box center [405, 344] width 15 height 15
radio input "true"
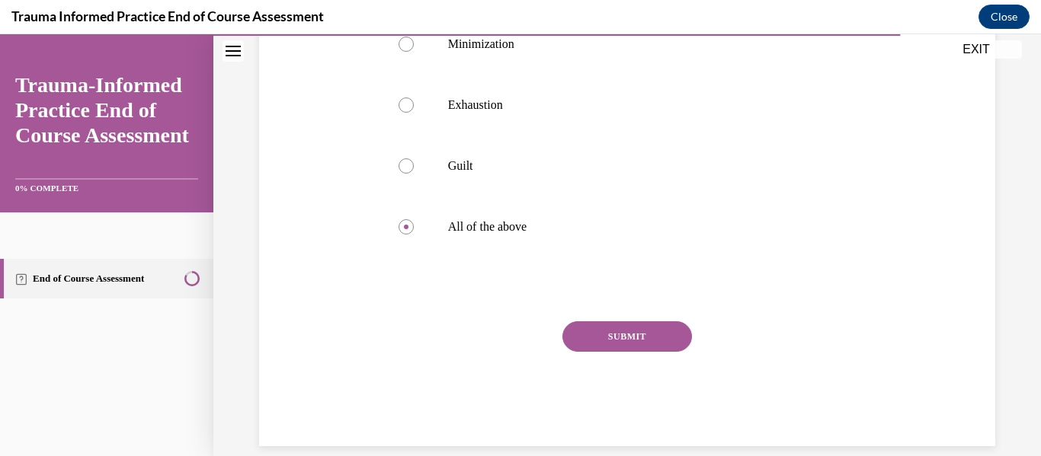
click at [620, 338] on button "SUBMIT" at bounding box center [627, 337] width 130 height 30
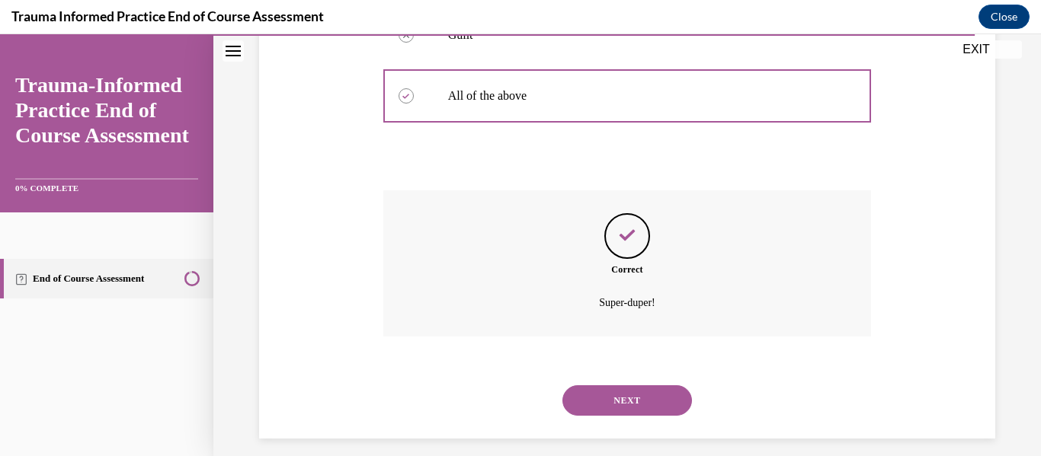
scroll to position [566, 0]
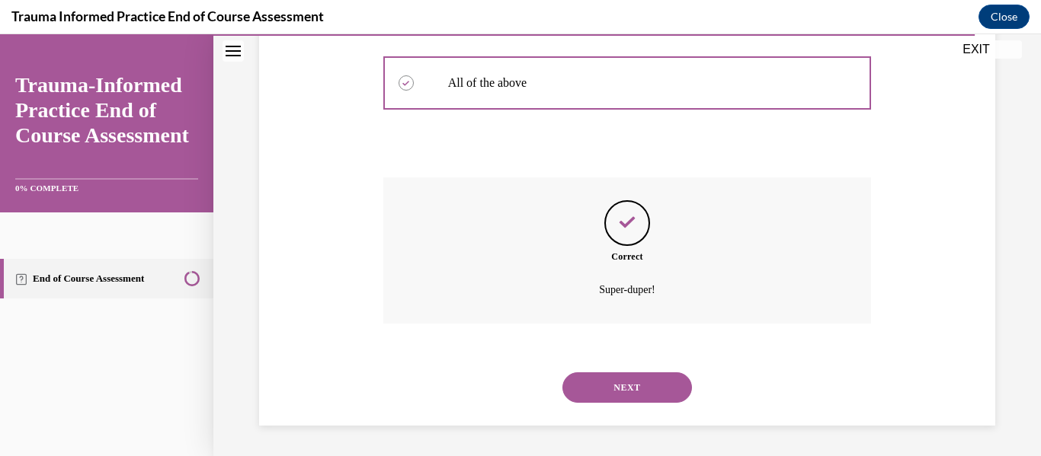
click at [624, 381] on button "NEXT" at bounding box center [627, 388] width 130 height 30
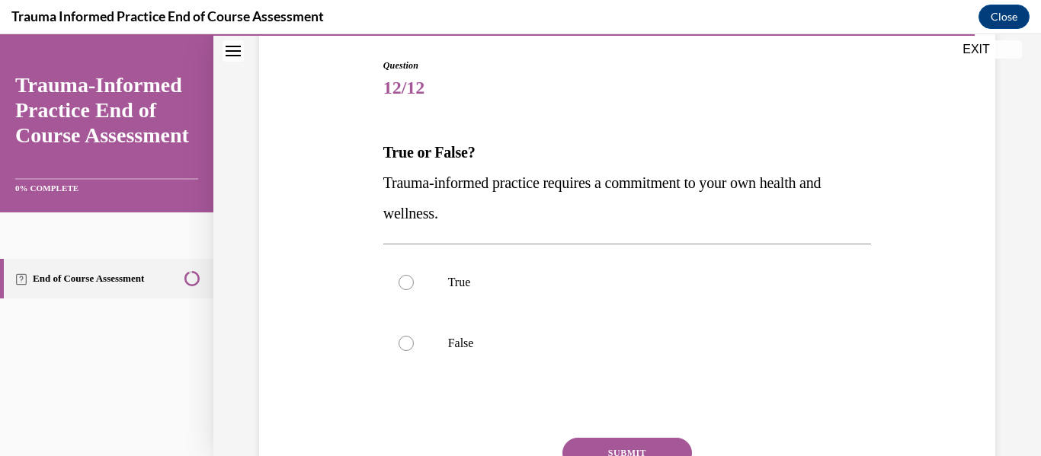
scroll to position [156, 0]
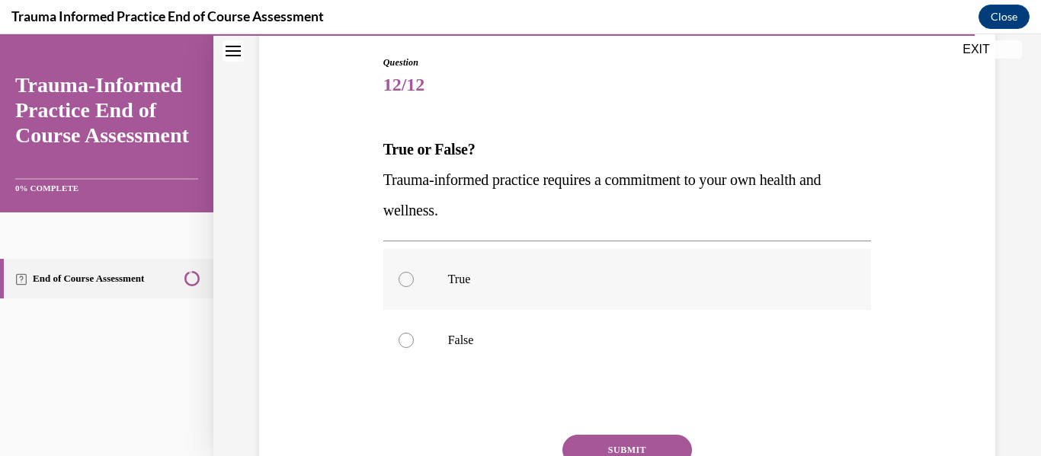
click at [402, 279] on div at bounding box center [405, 279] width 15 height 15
click at [402, 279] on input "True" at bounding box center [405, 279] width 15 height 15
radio input "true"
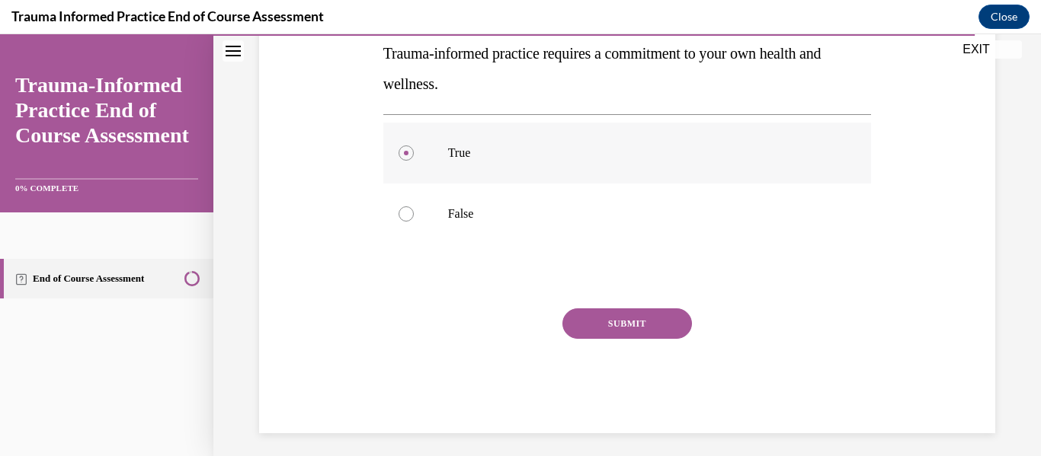
scroll to position [290, 0]
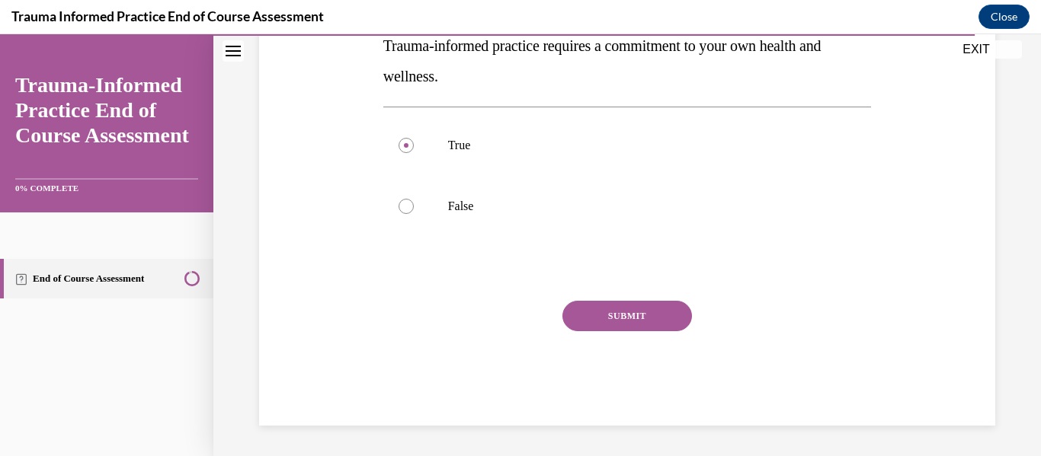
click at [599, 309] on button "SUBMIT" at bounding box center [627, 316] width 130 height 30
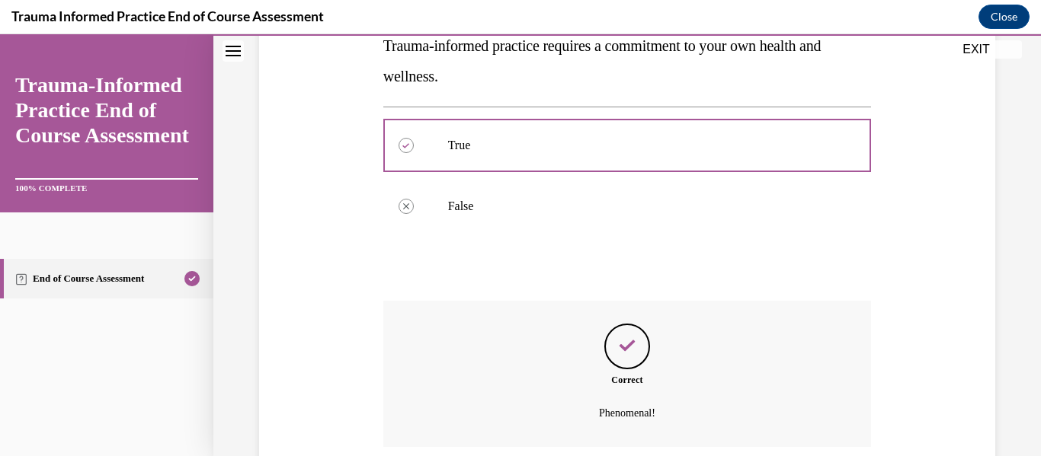
scroll to position [414, 0]
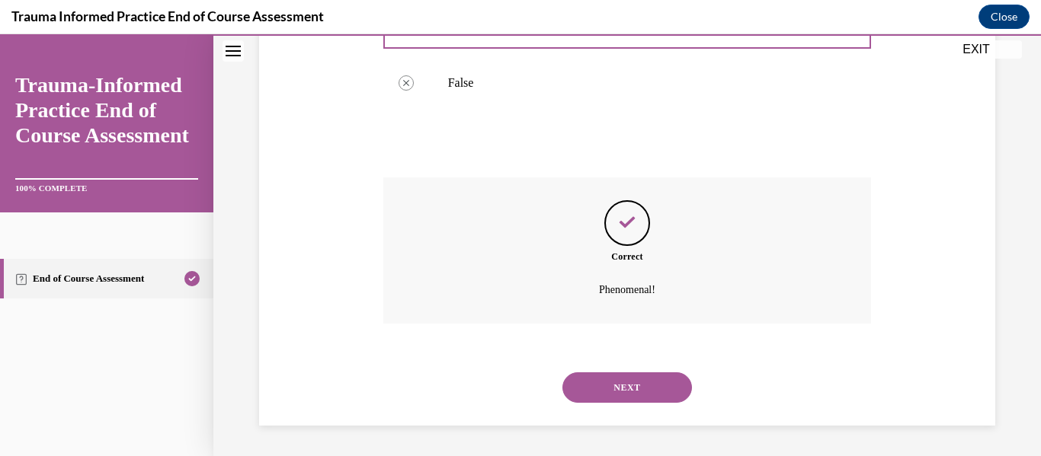
click at [601, 386] on button "NEXT" at bounding box center [627, 388] width 130 height 30
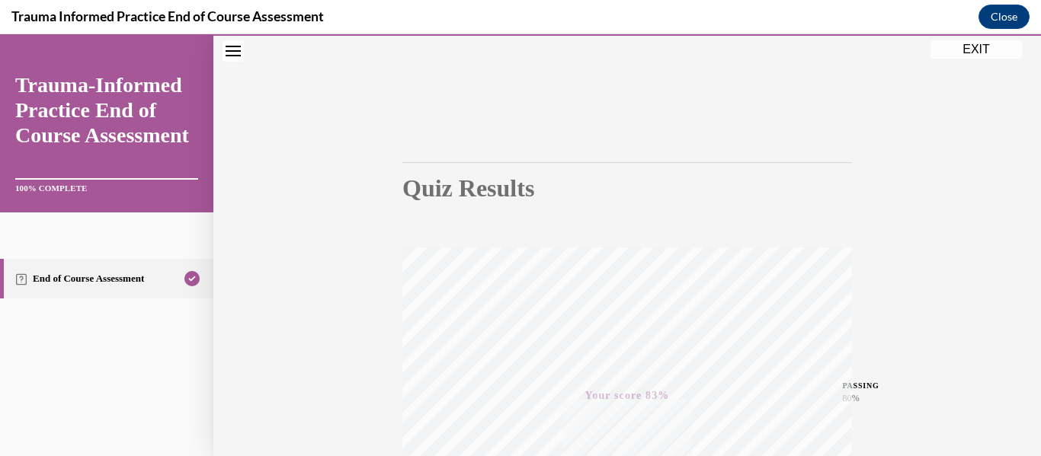
scroll to position [0, 0]
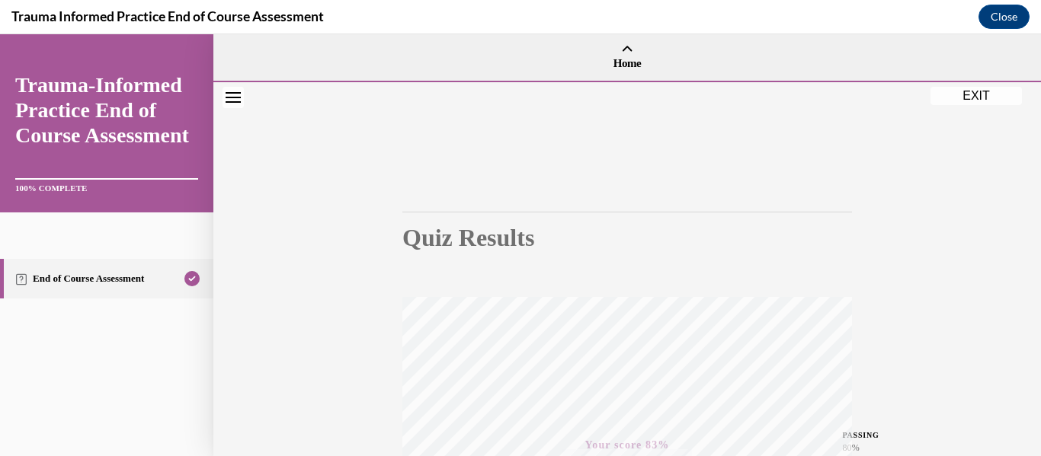
click at [969, 98] on button "EXIT" at bounding box center [975, 96] width 91 height 18
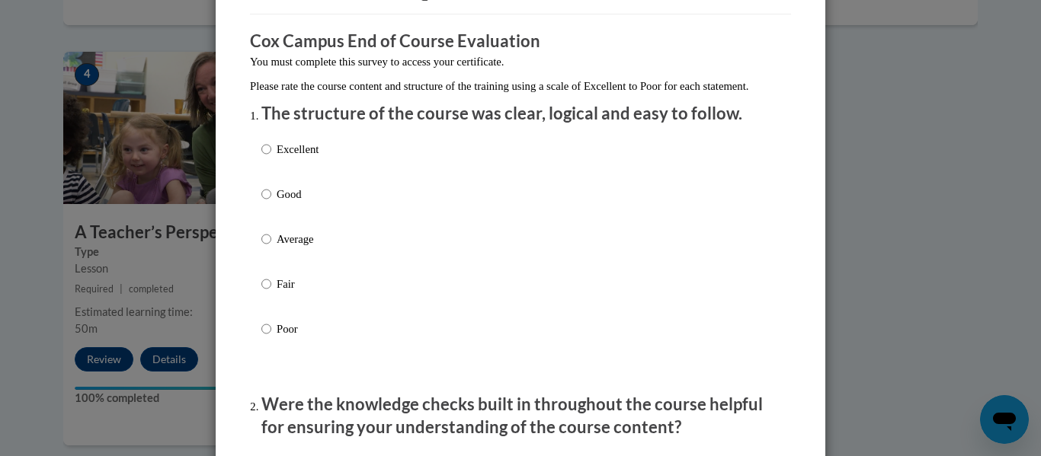
scroll to position [116, 0]
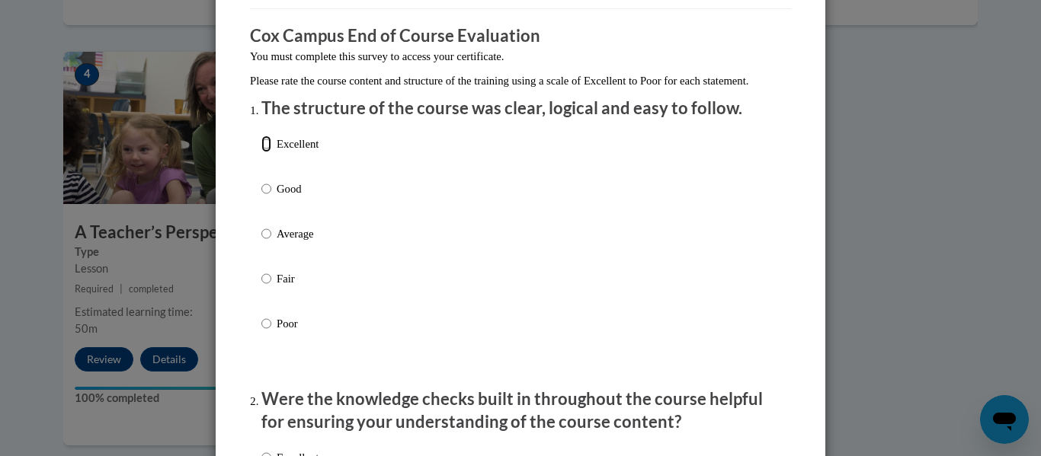
click at [264, 152] on input "Excellent" at bounding box center [266, 144] width 10 height 17
radio input "true"
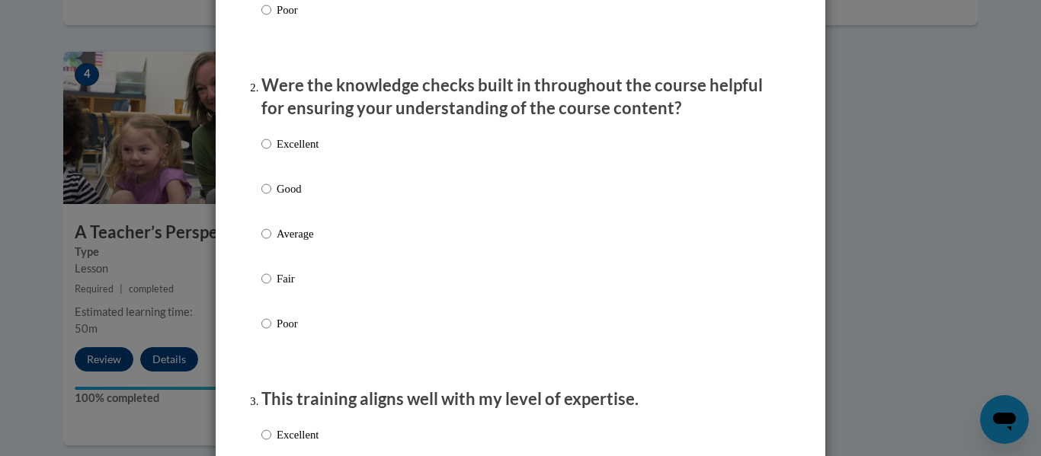
scroll to position [430, 0]
click at [267, 152] on input "Excellent" at bounding box center [266, 143] width 10 height 17
radio input "true"
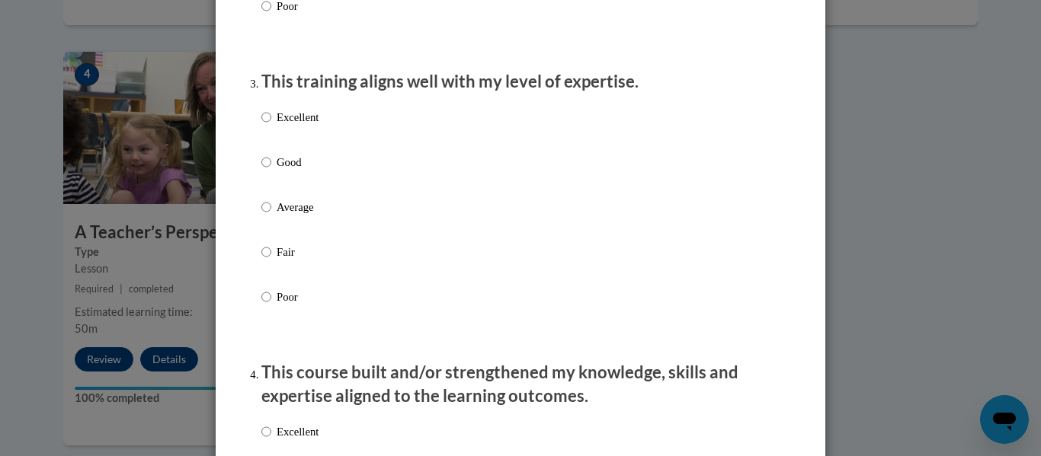
scroll to position [748, 0]
click at [267, 125] on input "Excellent" at bounding box center [266, 116] width 10 height 17
radio input "true"
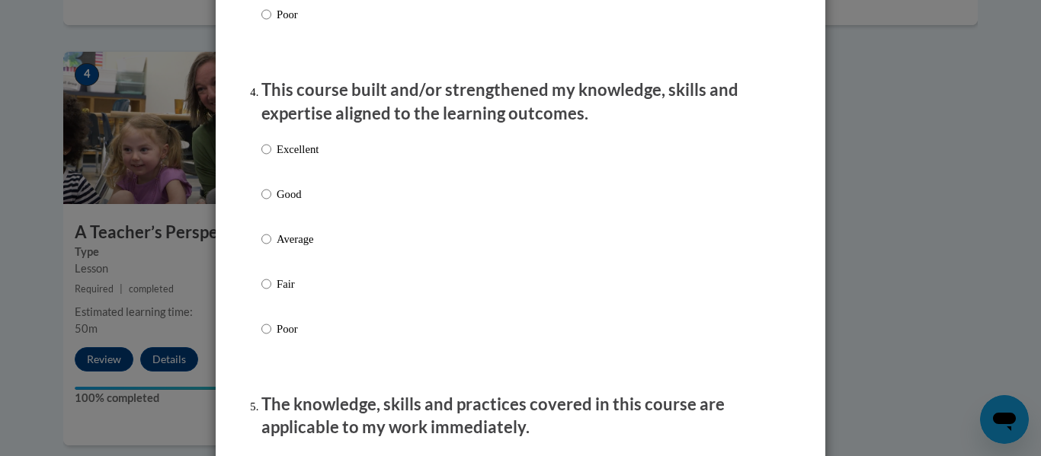
scroll to position [1031, 0]
click at [269, 157] on input "Excellent" at bounding box center [266, 148] width 10 height 17
radio input "true"
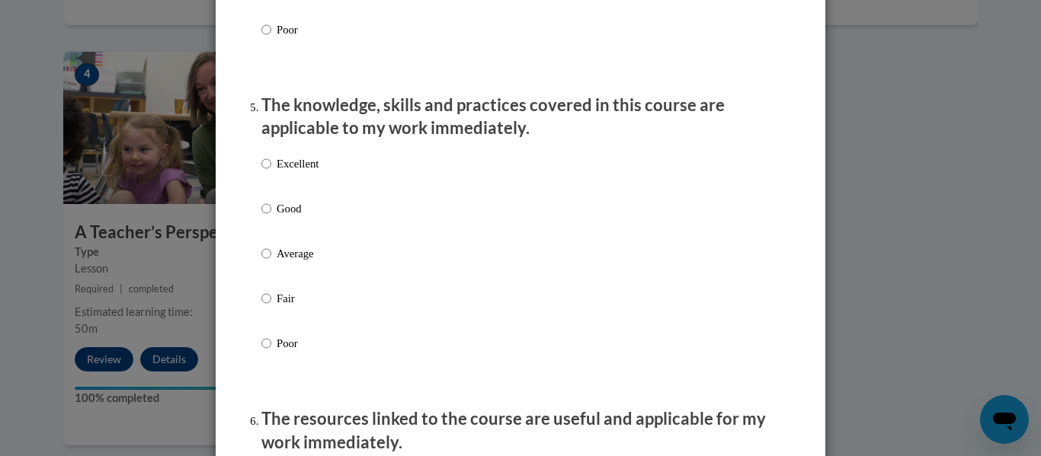
scroll to position [1332, 0]
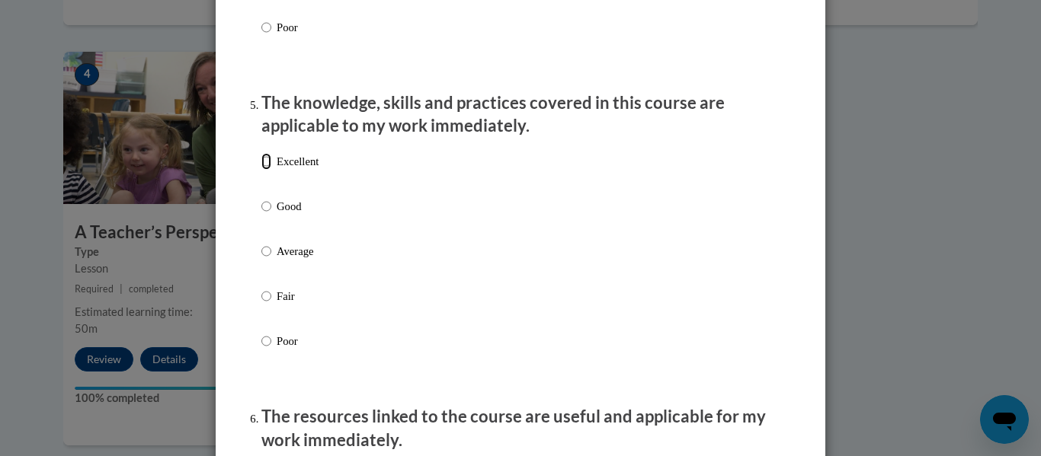
click at [264, 170] on input "Excellent" at bounding box center [266, 161] width 10 height 17
radio input "true"
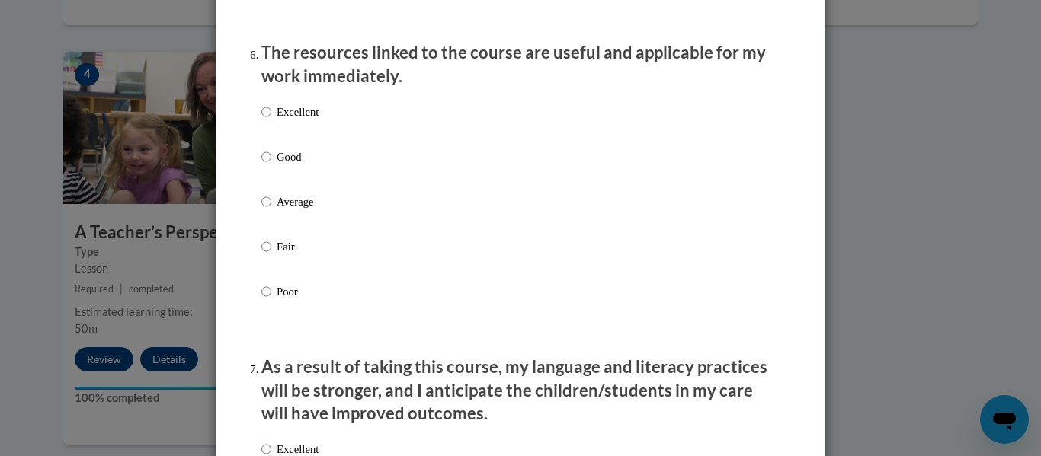
scroll to position [1701, 0]
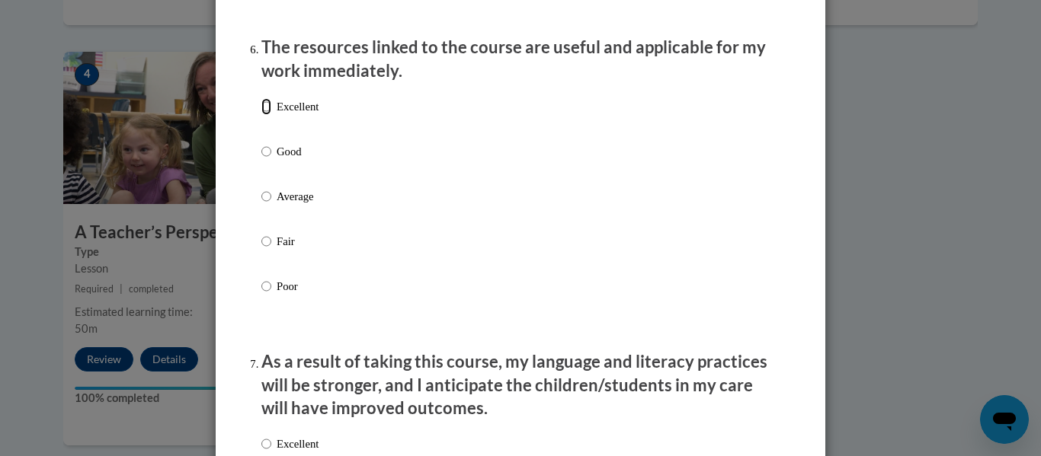
click at [270, 115] on input "Excellent" at bounding box center [266, 106] width 10 height 17
radio input "true"
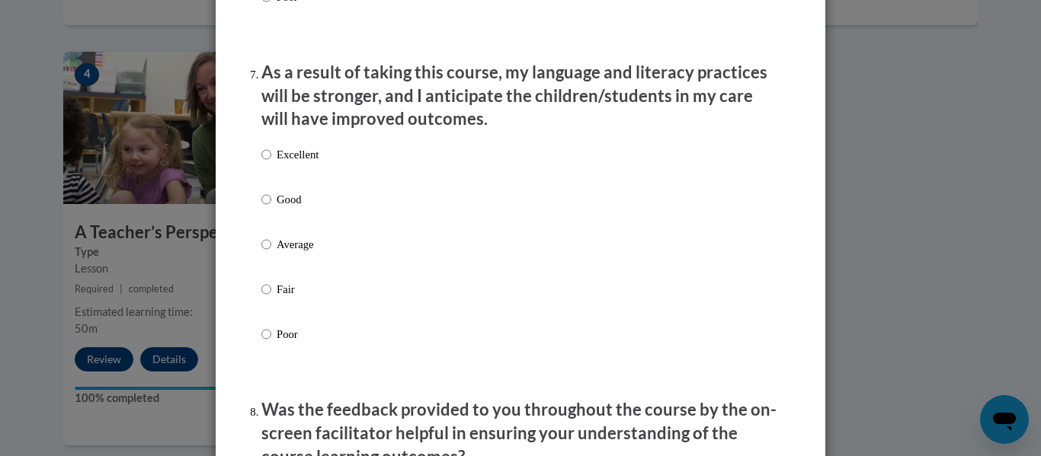
scroll to position [1992, 0]
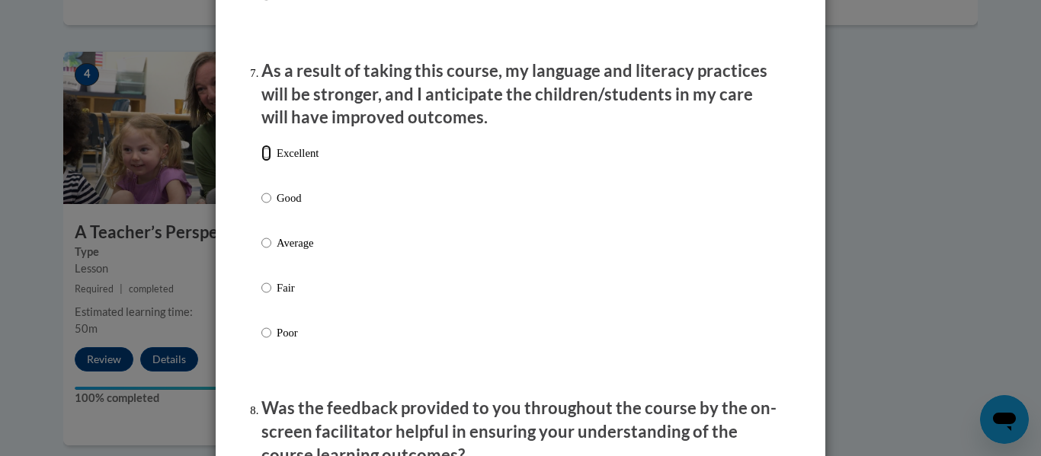
click at [267, 162] on input "Excellent" at bounding box center [266, 153] width 10 height 17
radio input "true"
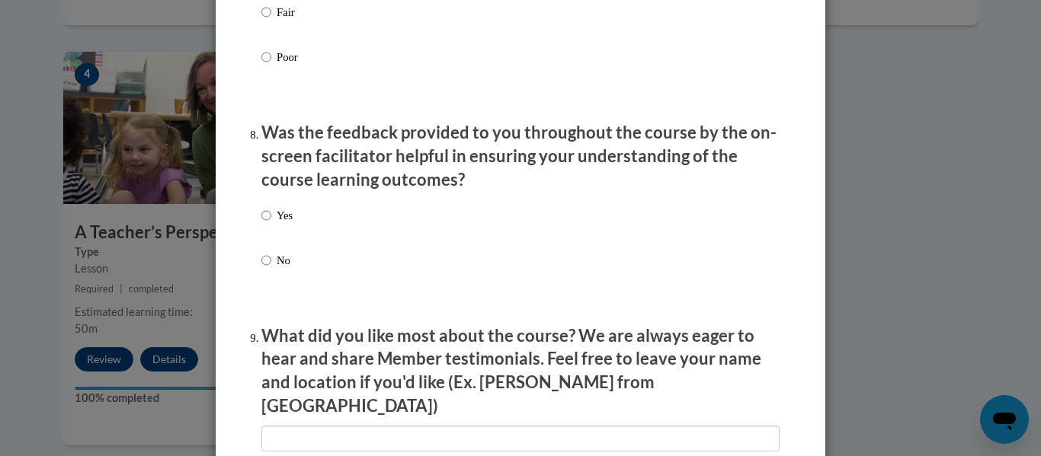
scroll to position [2270, 0]
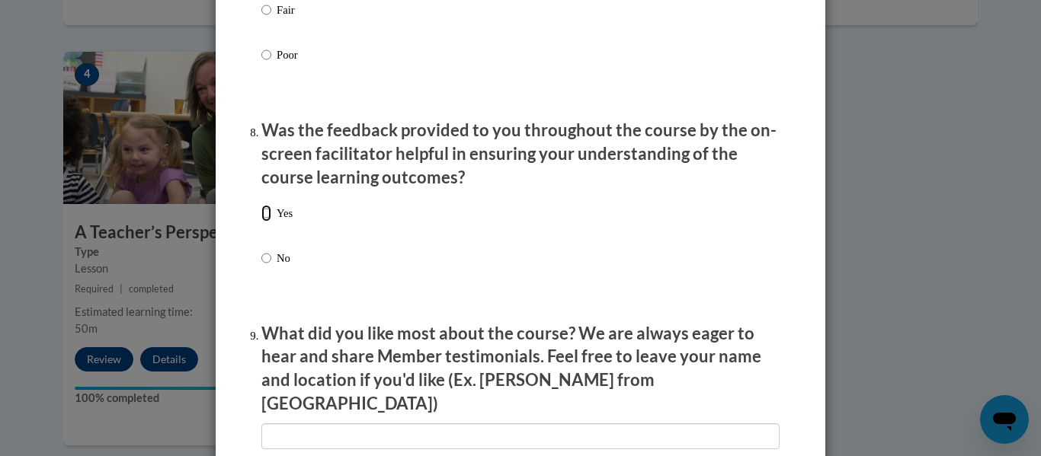
click at [267, 222] on input "Yes" at bounding box center [266, 213] width 10 height 17
radio input "true"
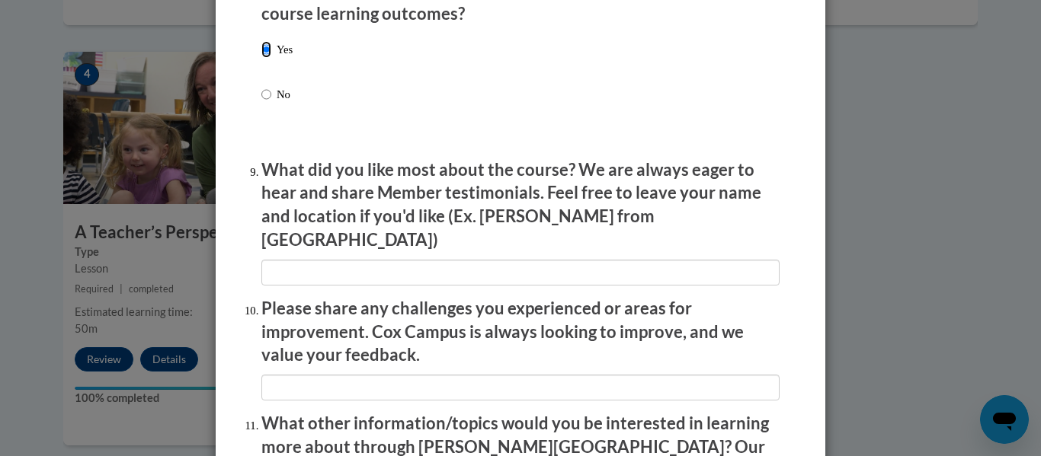
scroll to position [2435, 0]
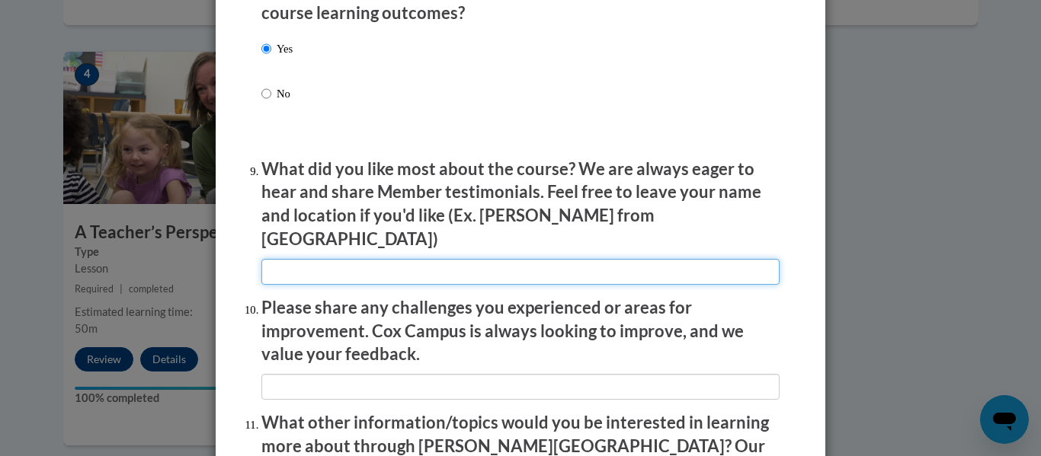
click at [301, 259] on input "textbox" at bounding box center [520, 272] width 518 height 26
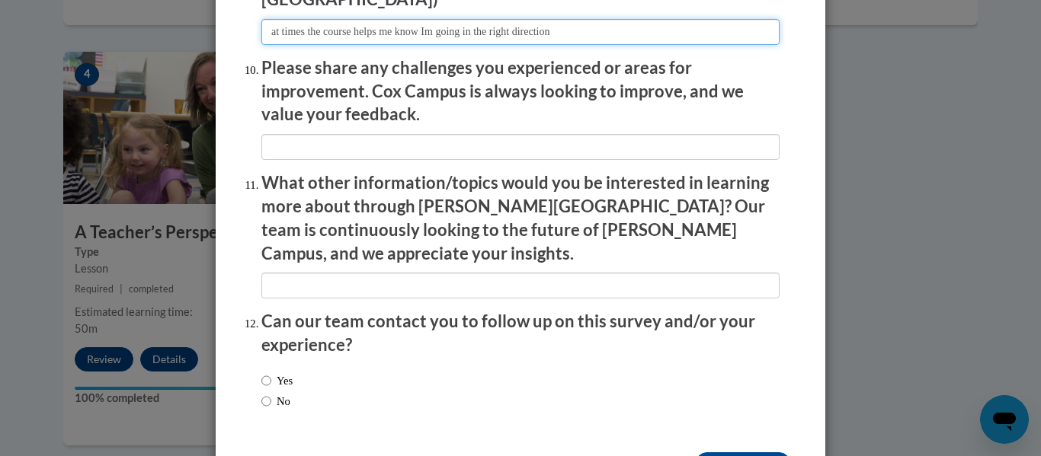
scroll to position [2709, 0]
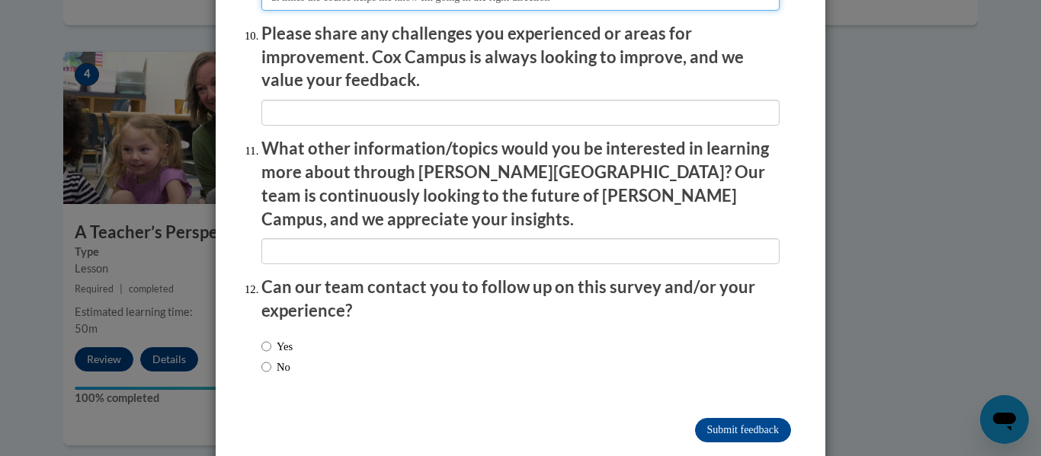
type input "at times the course helps me know Im going in the right direction"
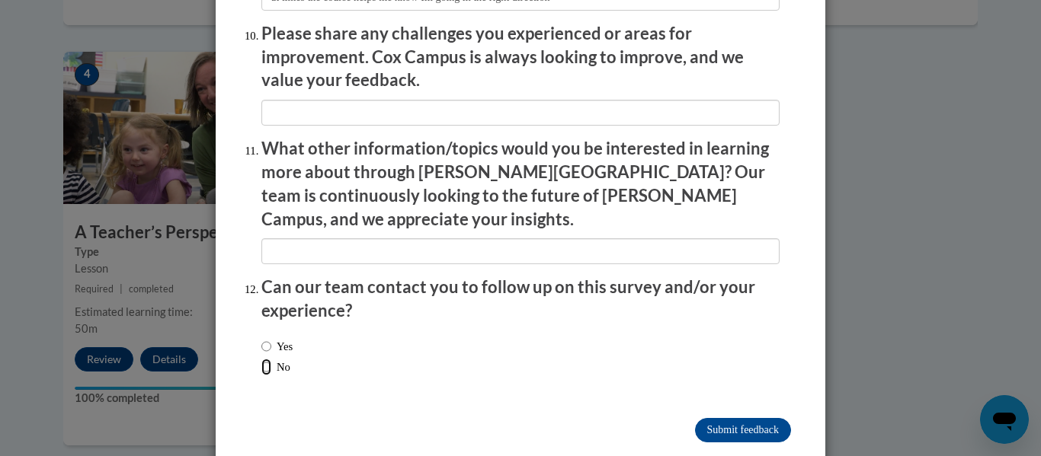
click at [264, 359] on input "No" at bounding box center [266, 367] width 10 height 17
radio input "true"
click at [729, 418] on input "Submit feedback" at bounding box center [743, 430] width 96 height 24
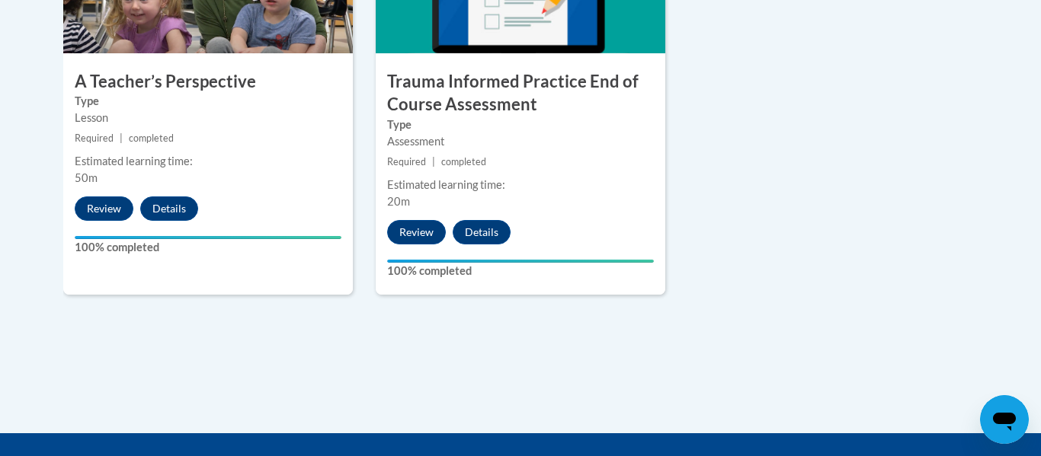
scroll to position [1061, 0]
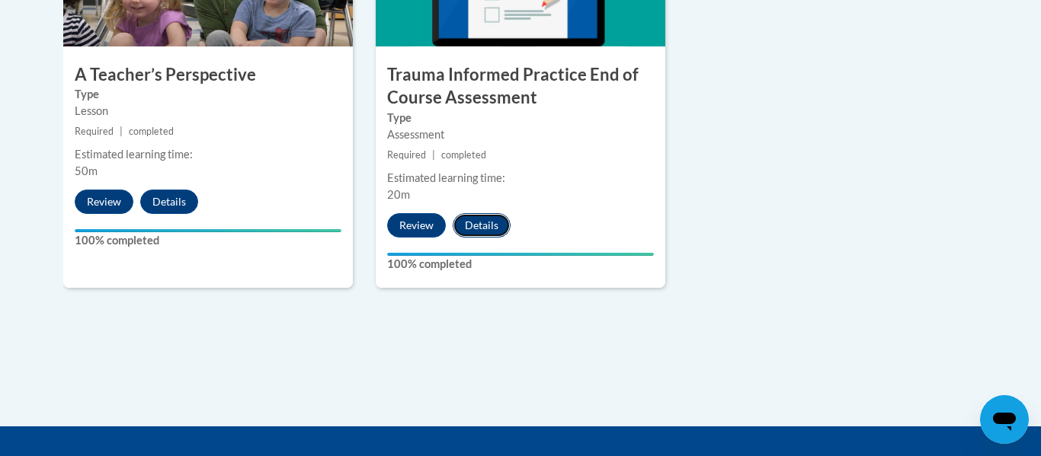
click at [485, 222] on button "Details" at bounding box center [482, 225] width 58 height 24
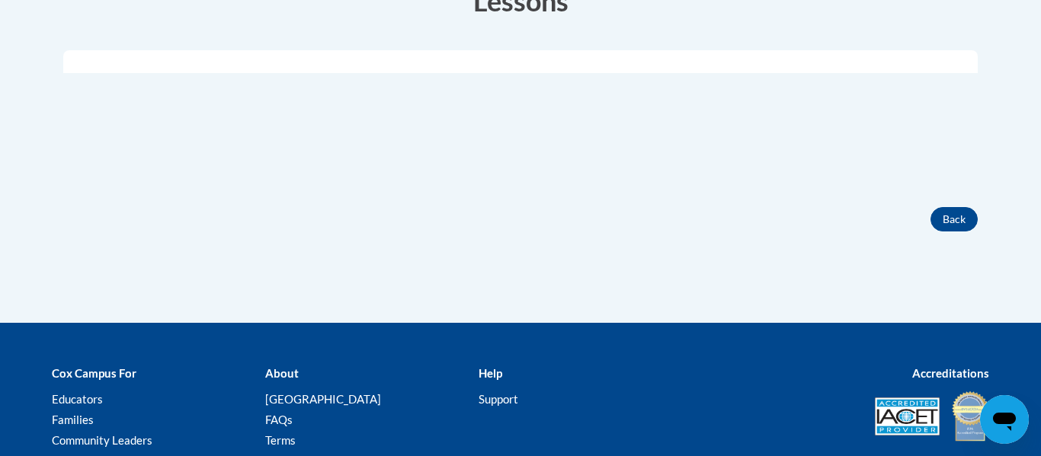
scroll to position [475, 0]
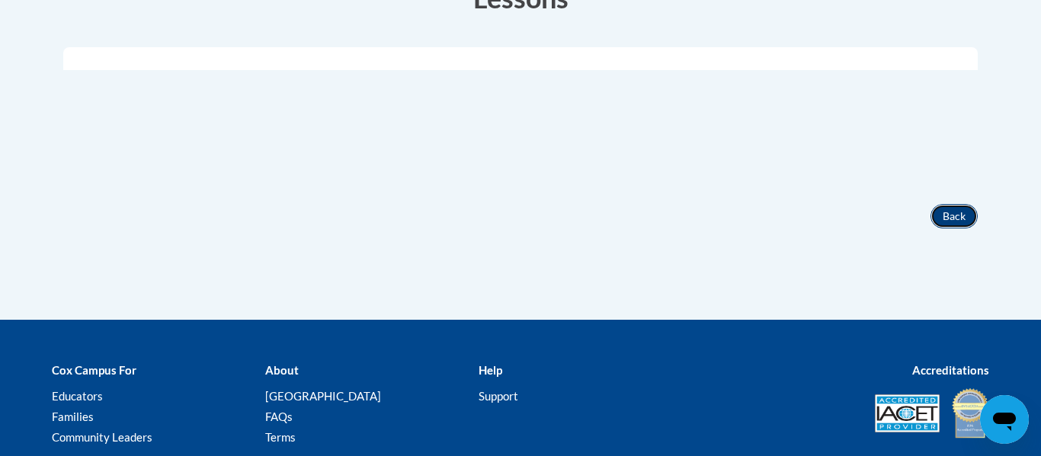
click at [946, 217] on button "Back" at bounding box center [953, 216] width 47 height 24
